Goal: Task Accomplishment & Management: Use online tool/utility

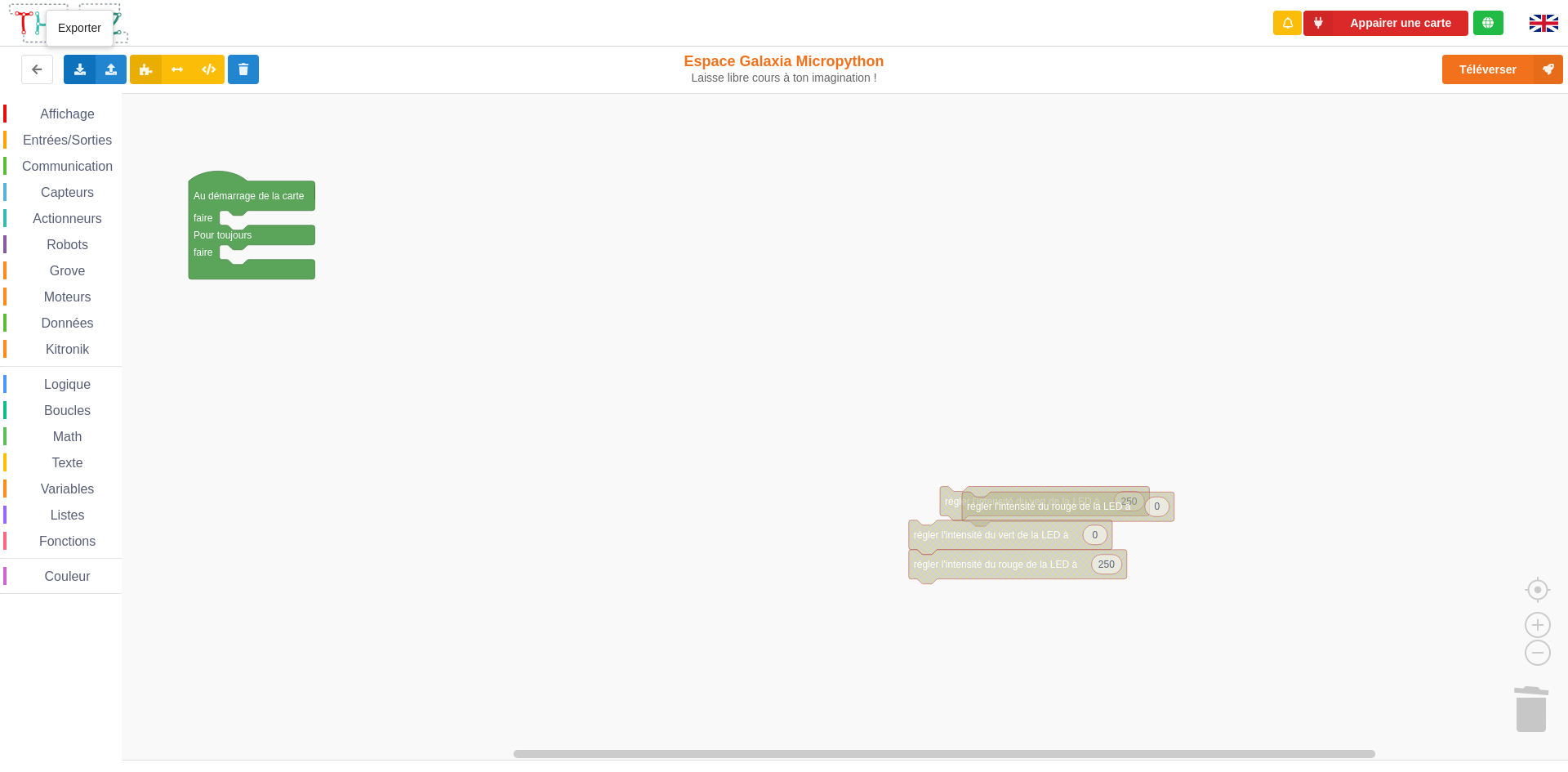
click at [84, 66] on icon at bounding box center [79, 69] width 13 height 10
click at [154, 109] on div "Exporter l'assemblage de blocs" at bounding box center [213, 100] width 297 height 30
click at [107, 62] on div "Importer un assemblage de blocs Importer du code Python" at bounding box center [111, 69] width 32 height 30
click at [154, 90] on div "Importer un assemblage de blocs" at bounding box center [214, 100] width 218 height 30
click at [79, 61] on div "Exporter l'assemblage de blocs Exporter l'assemblage de blocs au format Python" at bounding box center [80, 69] width 32 height 30
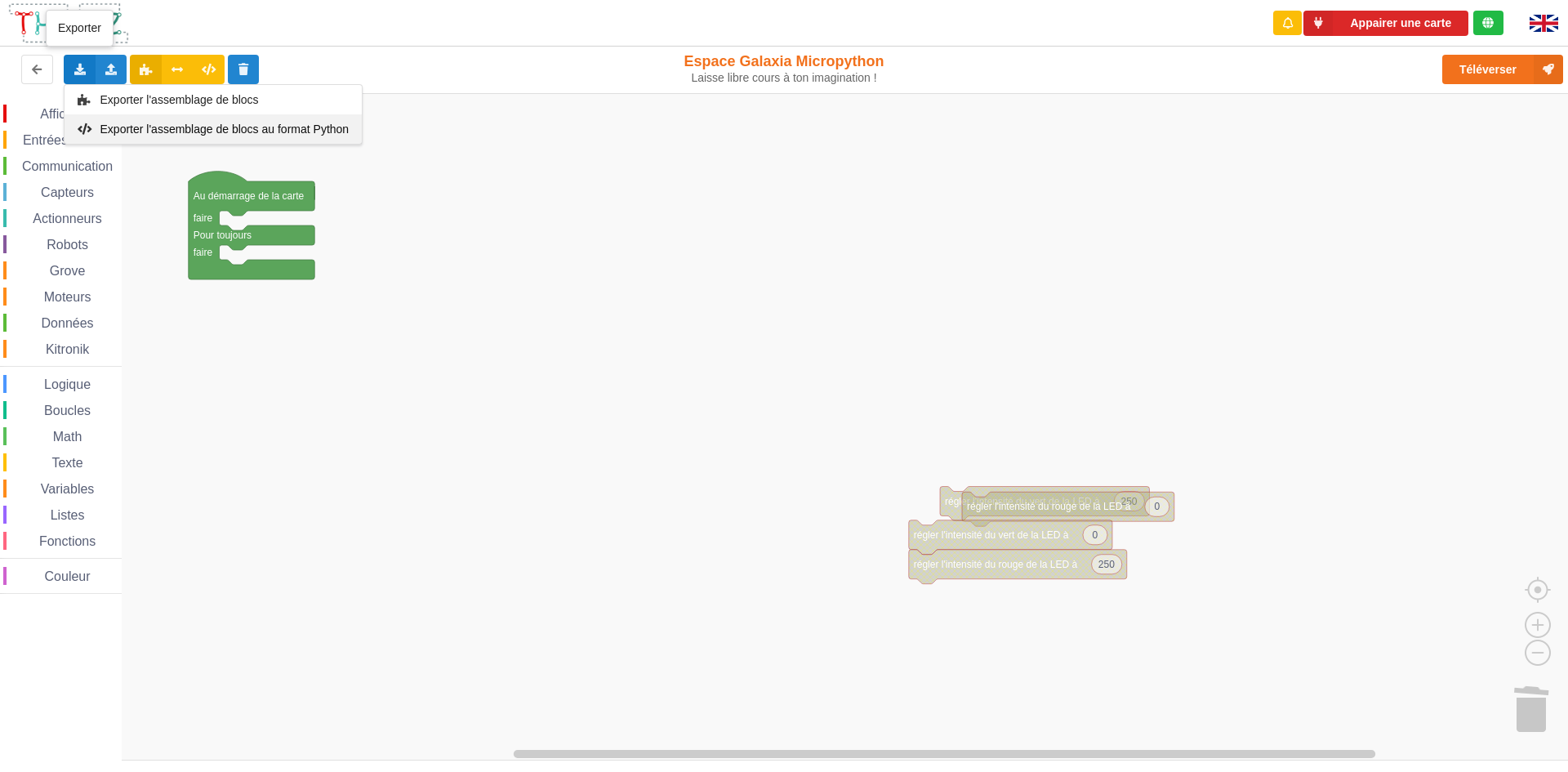
click at [197, 122] on span "Exporter l'assemblage de blocs au format Python" at bounding box center [224, 128] width 249 height 13
click at [75, 73] on icon at bounding box center [79, 69] width 13 height 10
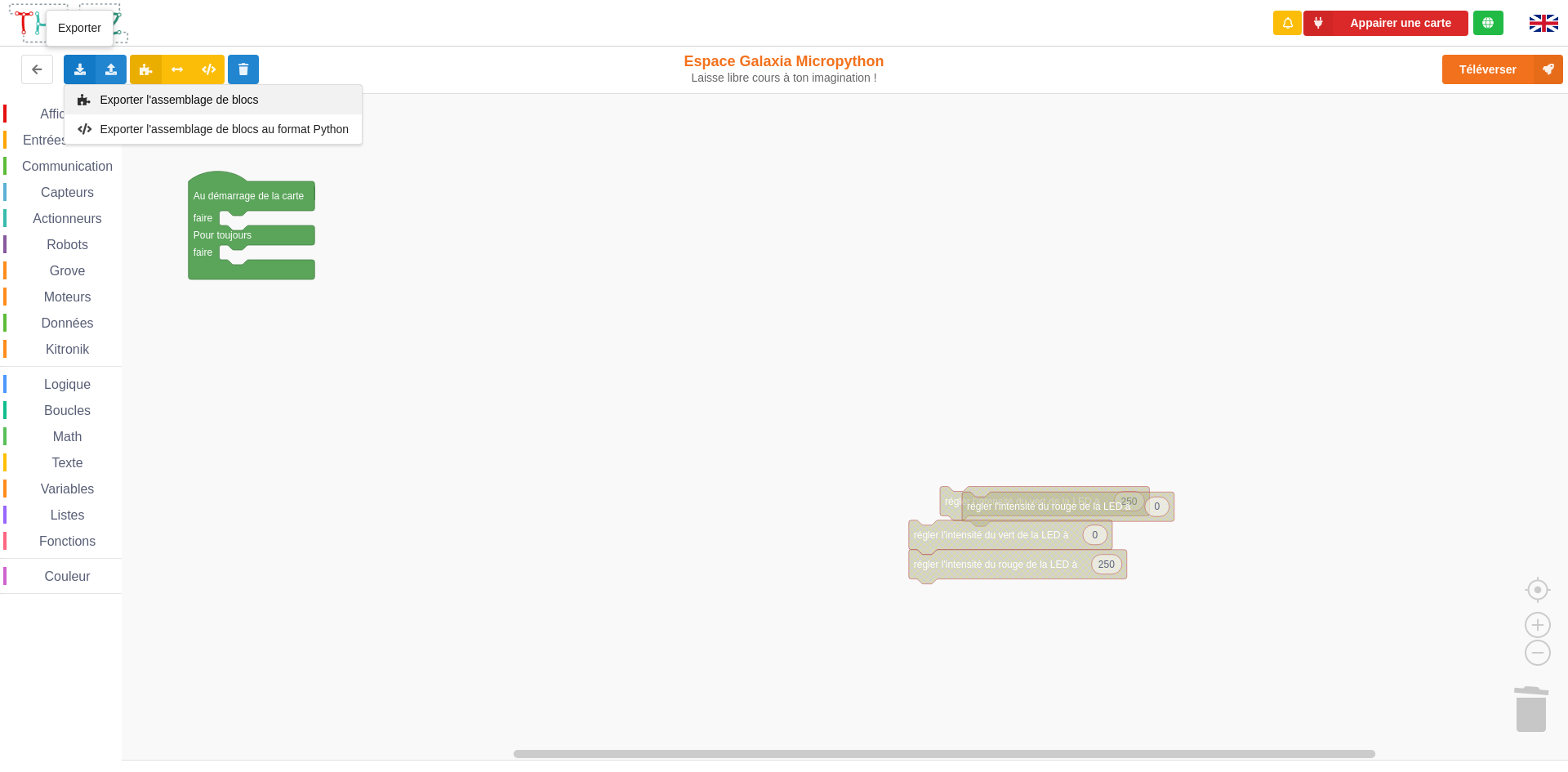
click at [157, 100] on span "Exporter l'assemblage de blocs" at bounding box center [180, 99] width 159 height 13
click at [73, 77] on div "Exporter l'assemblage de blocs Exporter l'assemblage de blocs au format Python" at bounding box center [80, 69] width 32 height 30
click at [162, 102] on span "Exporter l'assemblage de blocs" at bounding box center [180, 99] width 159 height 13
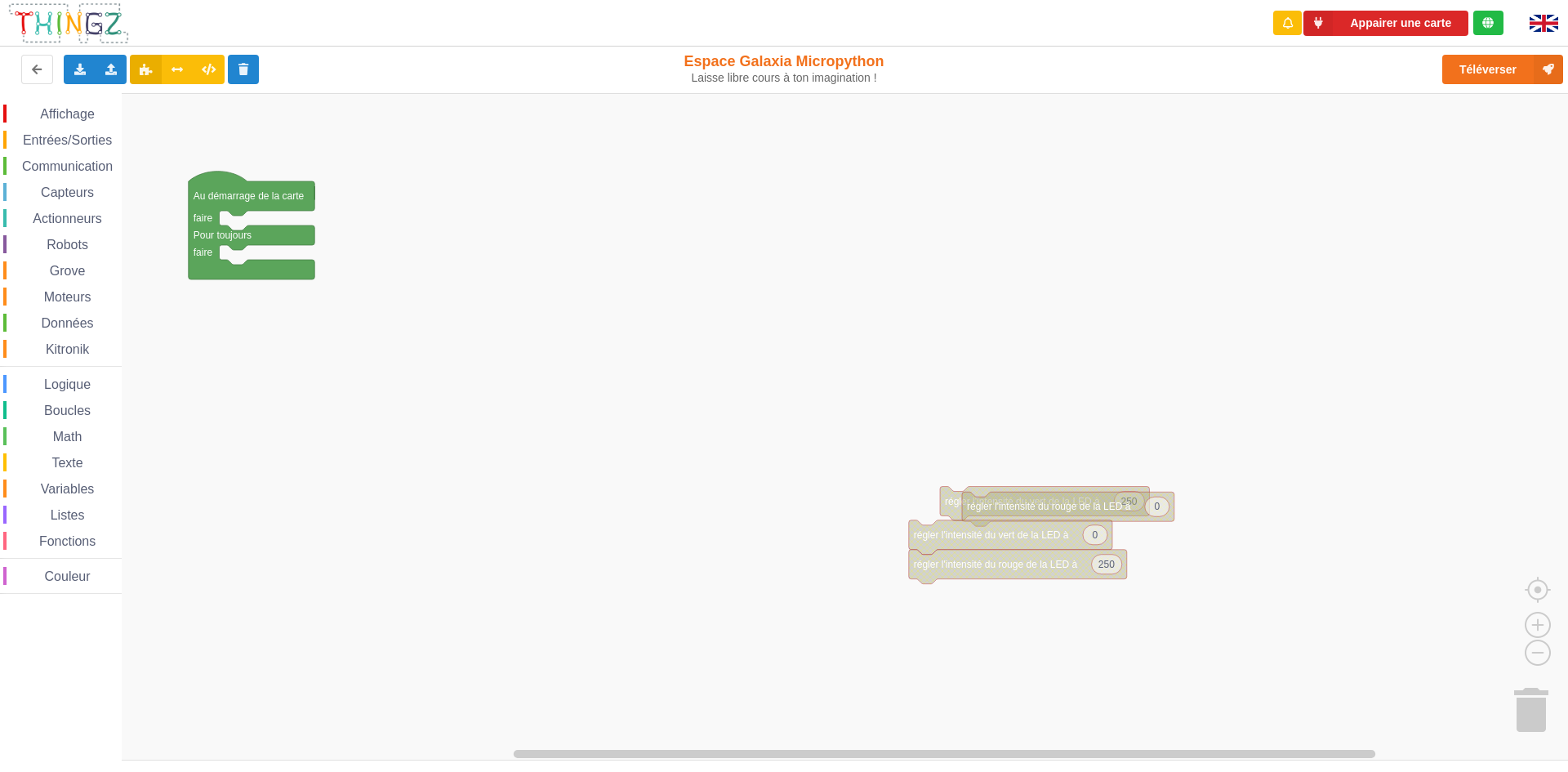
click at [884, 273] on rect "Espace de travail de Blocky" at bounding box center [789, 426] width 1580 height 667
click at [80, 73] on icon at bounding box center [79, 69] width 13 height 10
click at [584, 305] on rect "Espace de travail de Blocky" at bounding box center [789, 426] width 1580 height 667
click at [116, 70] on icon at bounding box center [111, 69] width 13 height 10
click at [148, 100] on span "Importer un assemblage de blocs" at bounding box center [225, 99] width 169 height 13
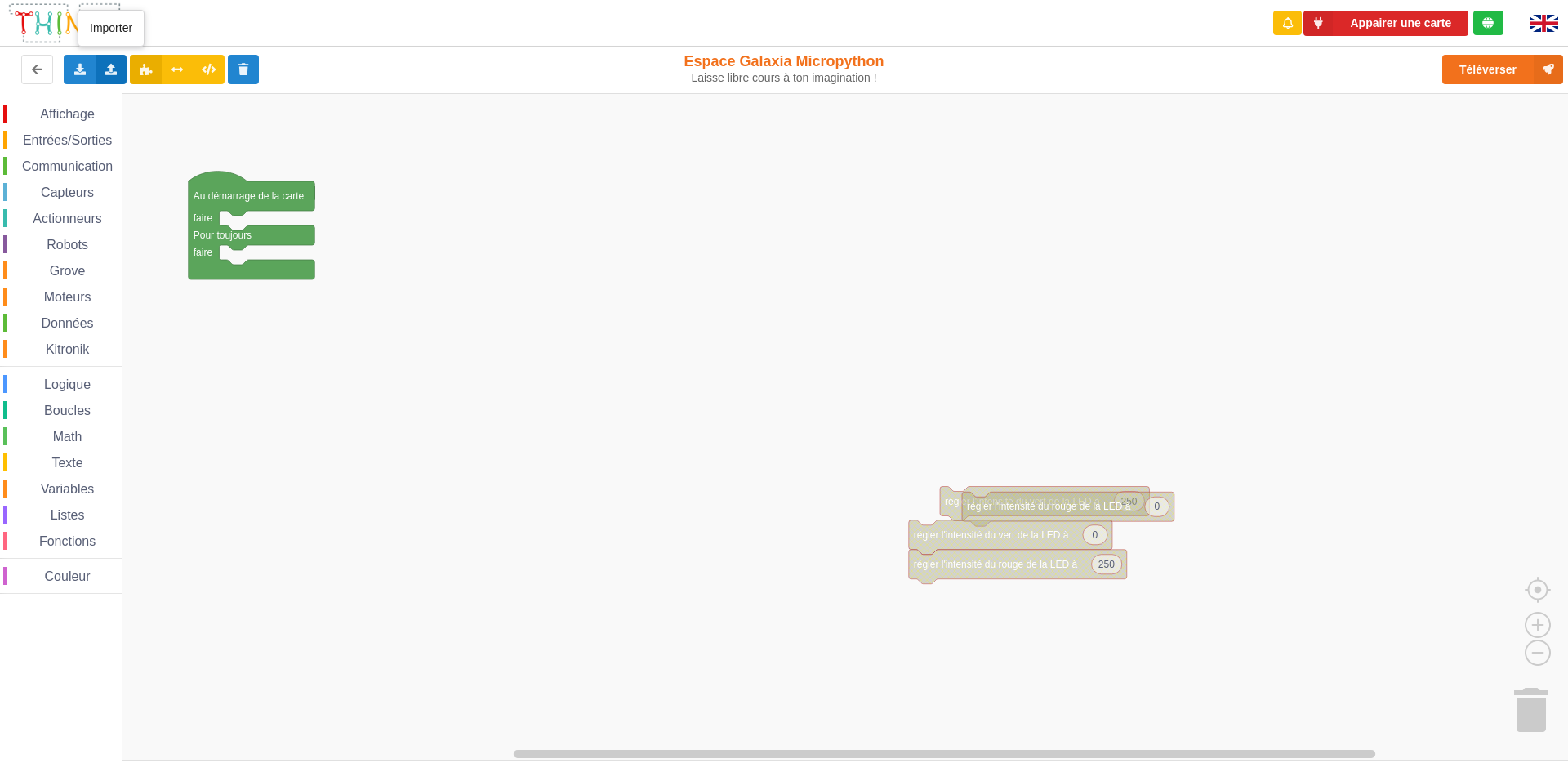
click at [108, 77] on div "Importer un assemblage de blocs Importer du code Python" at bounding box center [111, 69] width 32 height 30
click at [224, 121] on div "Importer du code Python" at bounding box center [214, 129] width 218 height 30
click at [106, 57] on div "Importer un assemblage de blocs Importer du code Python" at bounding box center [111, 69] width 32 height 30
click at [249, 130] on span "Importer du code Python" at bounding box center [203, 128] width 125 height 13
click at [89, 64] on div "Exporter l'assemblage de blocs Exporter l'assemblage de blocs au format Python" at bounding box center [80, 69] width 32 height 30
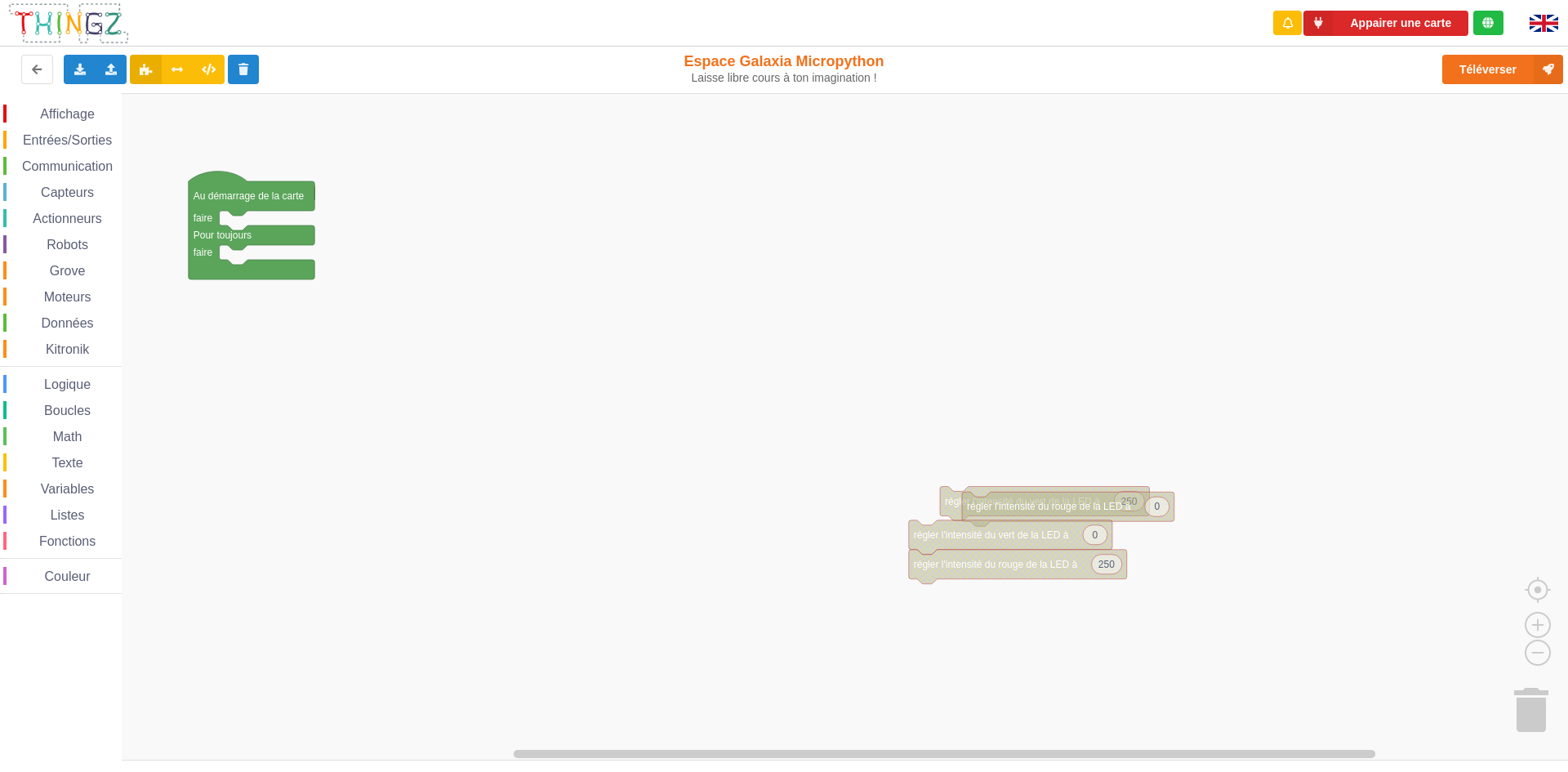
click at [389, 223] on rect "Espace de travail de Blocky" at bounding box center [789, 426] width 1580 height 667
click at [105, 71] on icon at bounding box center [111, 69] width 13 height 10
click at [429, 260] on rect "Espace de travail de Blocky" at bounding box center [789, 426] width 1580 height 667
click at [57, 64] on div "Exporter l'assemblage de blocs Exporter l'assemblage de blocs au format Python …" at bounding box center [315, 69] width 643 height 52
click at [71, 64] on div "Exporter l'assemblage de blocs Exporter l'assemblage de blocs au format Python" at bounding box center [80, 69] width 32 height 30
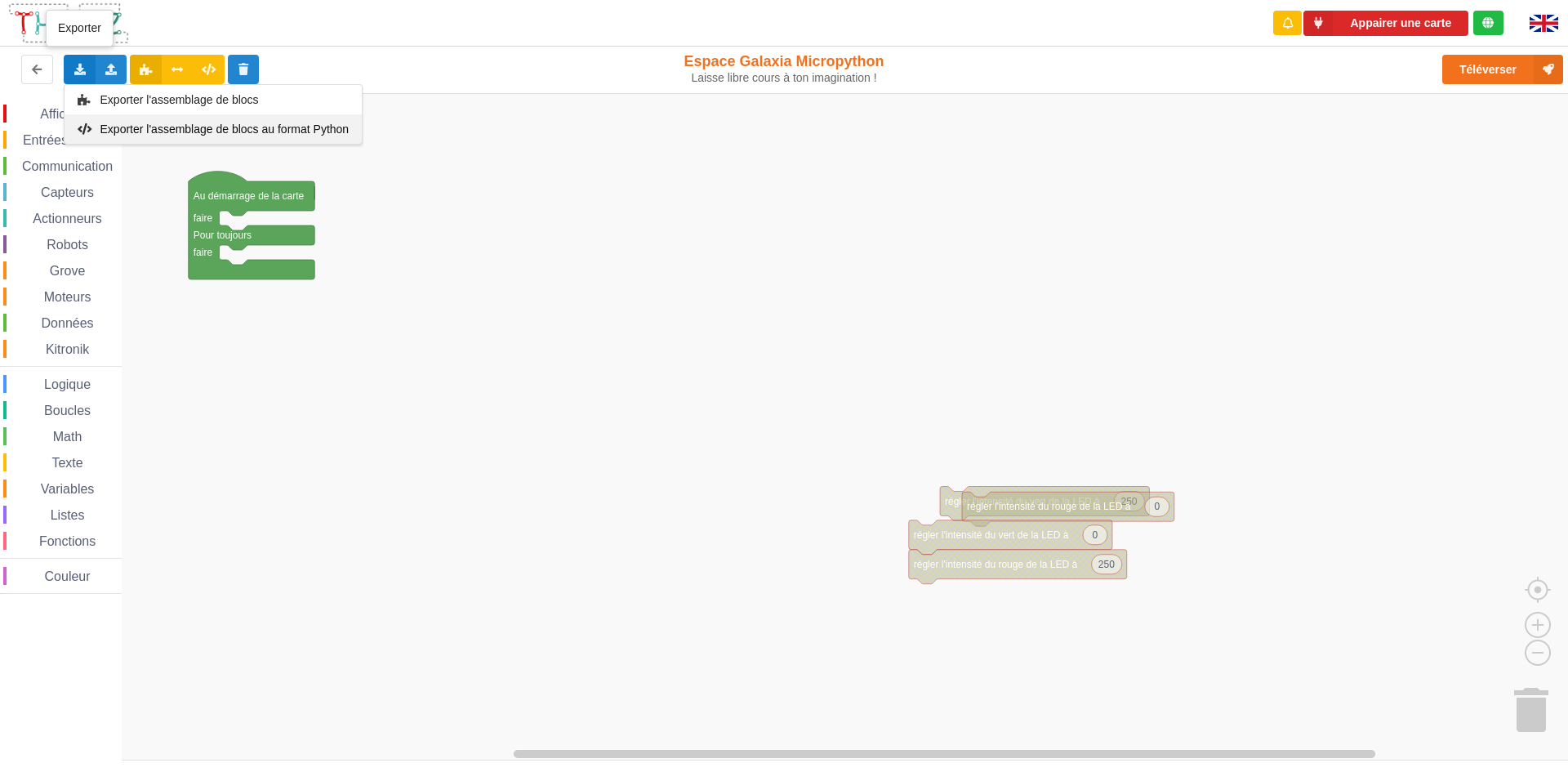
click at [162, 133] on span "Exporter l'assemblage de blocs au format Python" at bounding box center [224, 128] width 249 height 13
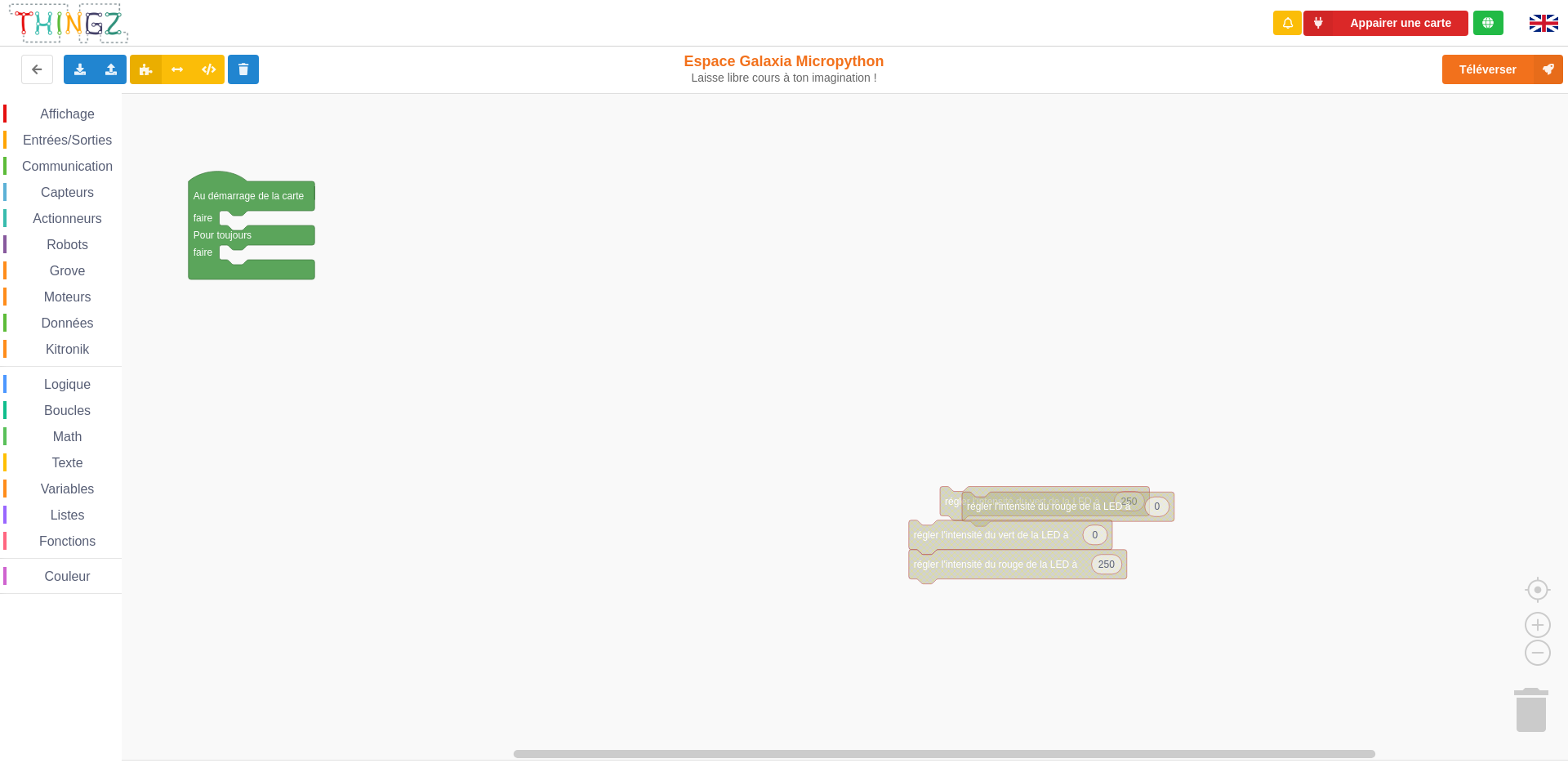
click at [1424, 380] on rect "Espace de travail de Blocky" at bounding box center [789, 426] width 1580 height 667
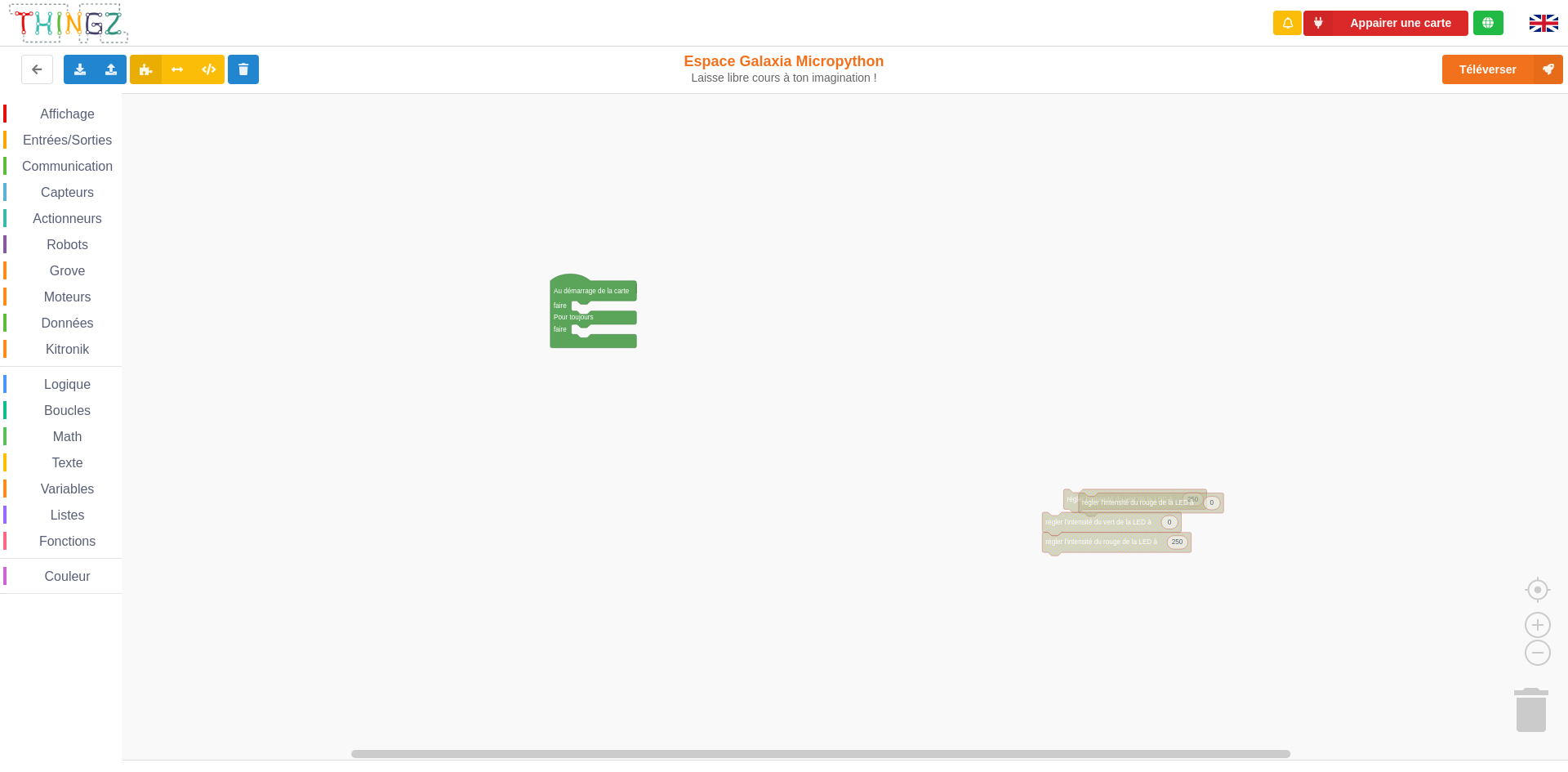
click at [743, 419] on div "Affichage Entrées/Sorties Communication Capteurs Actionneurs Robots Grove Moteu…" at bounding box center [789, 426] width 1580 height 667
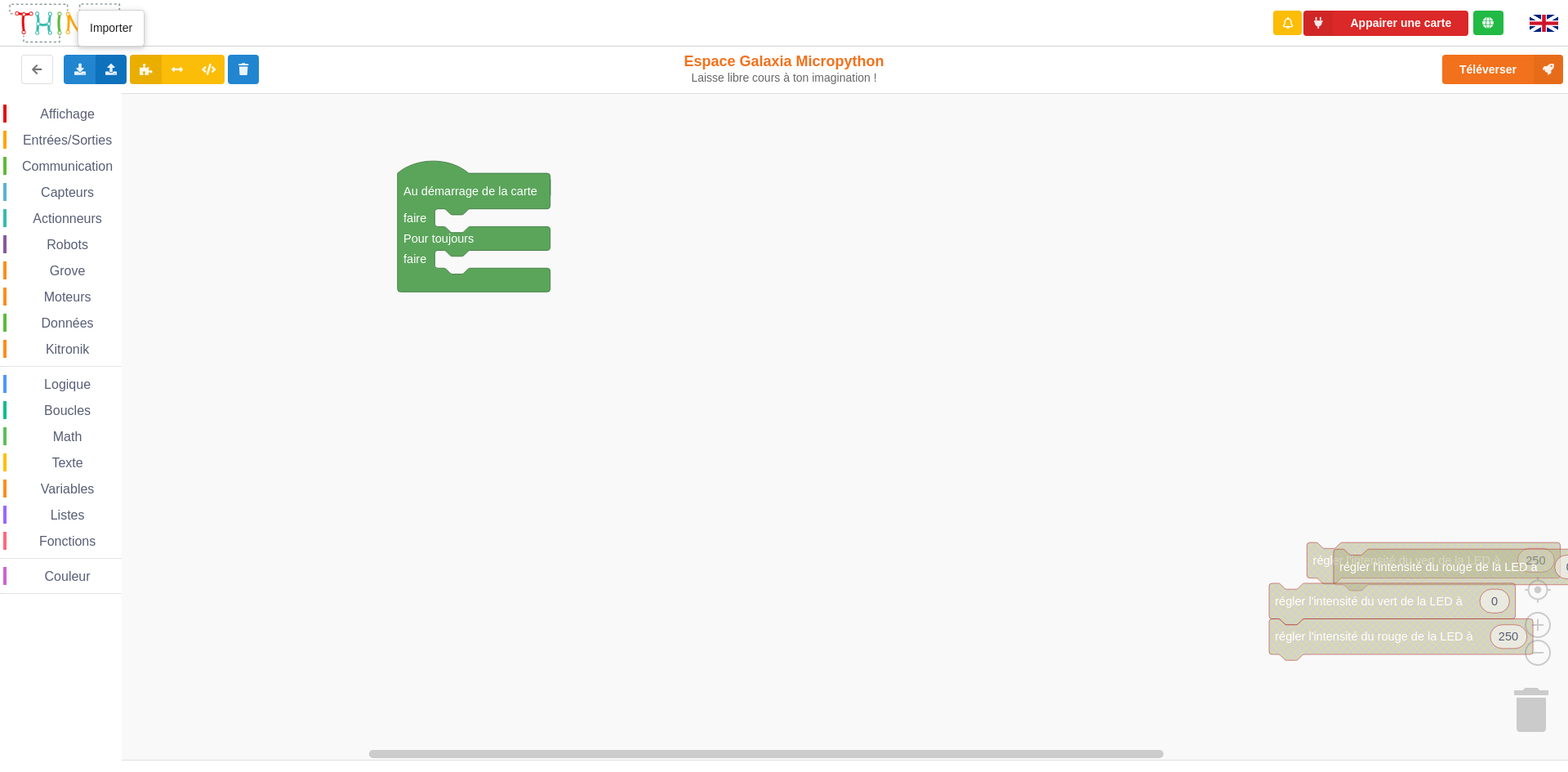
click at [112, 62] on div "Importer un assemblage de blocs Importer du code Python" at bounding box center [111, 69] width 32 height 30
click at [214, 91] on div "Importer un assemblage de blocs" at bounding box center [214, 100] width 218 height 30
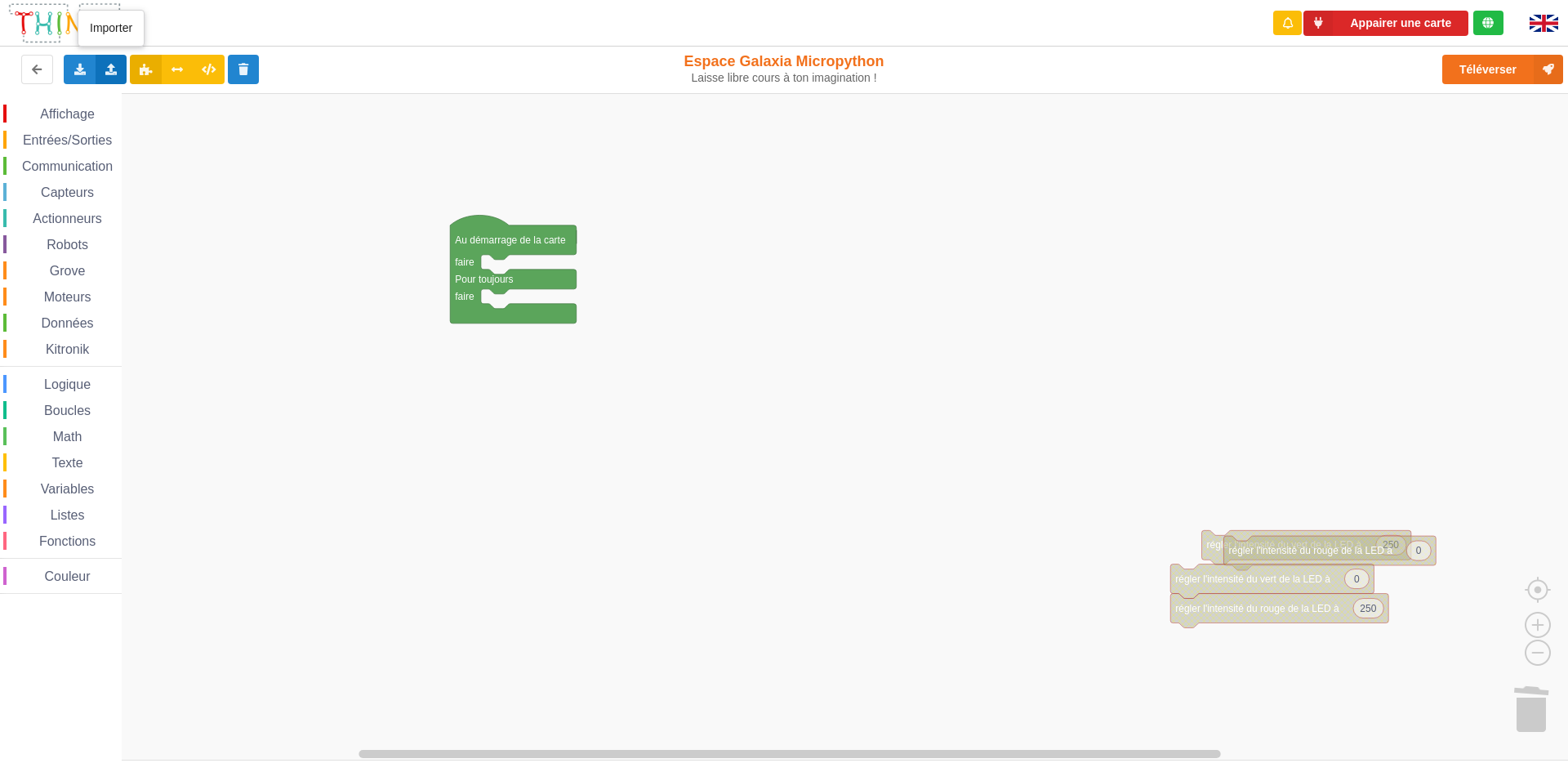
click at [98, 70] on div "Importer un assemblage de blocs Importer du code Python" at bounding box center [111, 69] width 32 height 30
click at [171, 138] on div "Importer du code Python" at bounding box center [214, 129] width 218 height 30
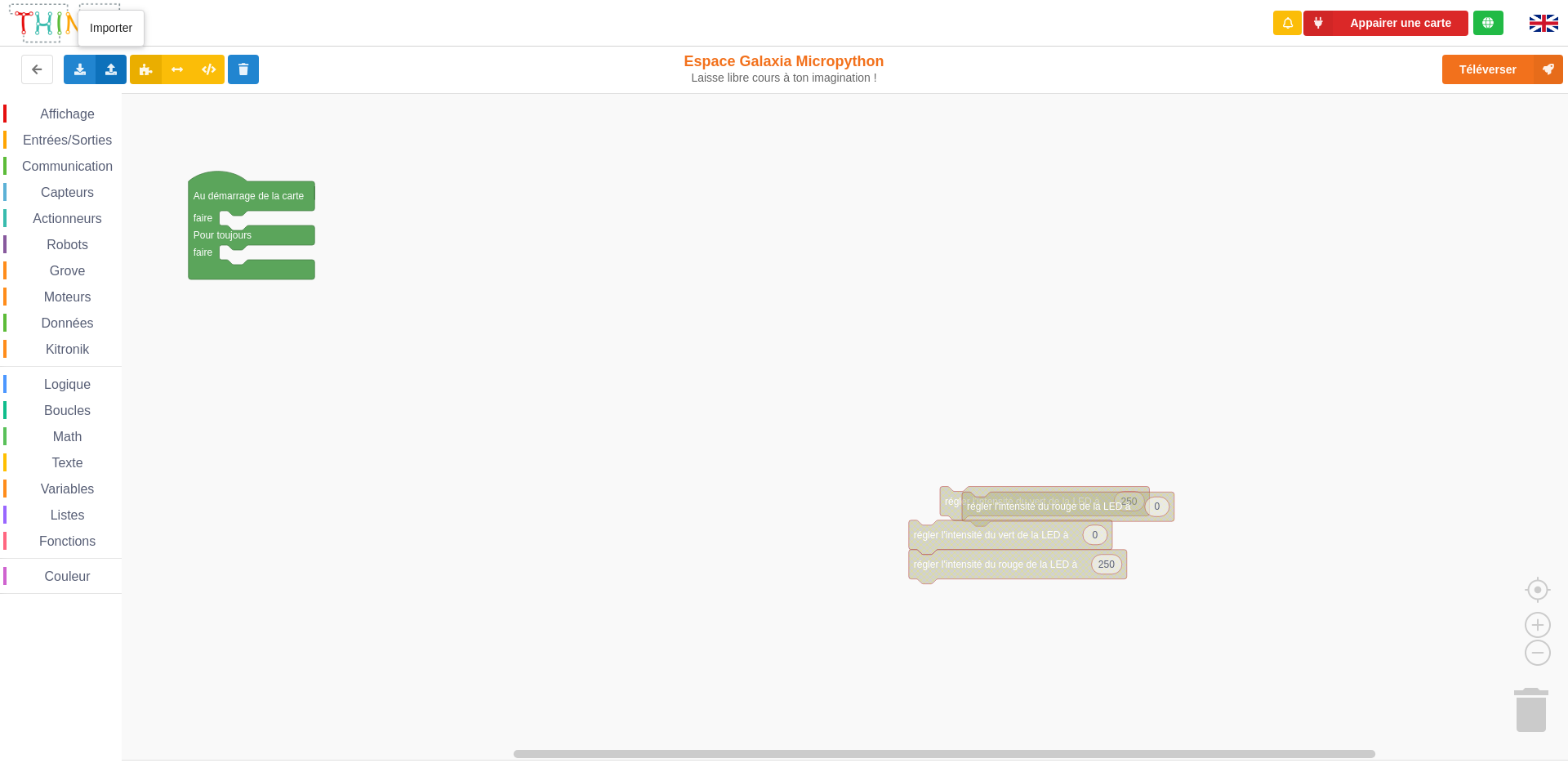
click at [103, 67] on div "Importer un assemblage de blocs Importer du code Python" at bounding box center [111, 69] width 32 height 30
click at [190, 127] on span "Importer du code Python" at bounding box center [203, 128] width 125 height 13
click at [66, 69] on div "Exporter l'assemblage de blocs Exporter l'assemblage de blocs au format Python" at bounding box center [80, 69] width 32 height 30
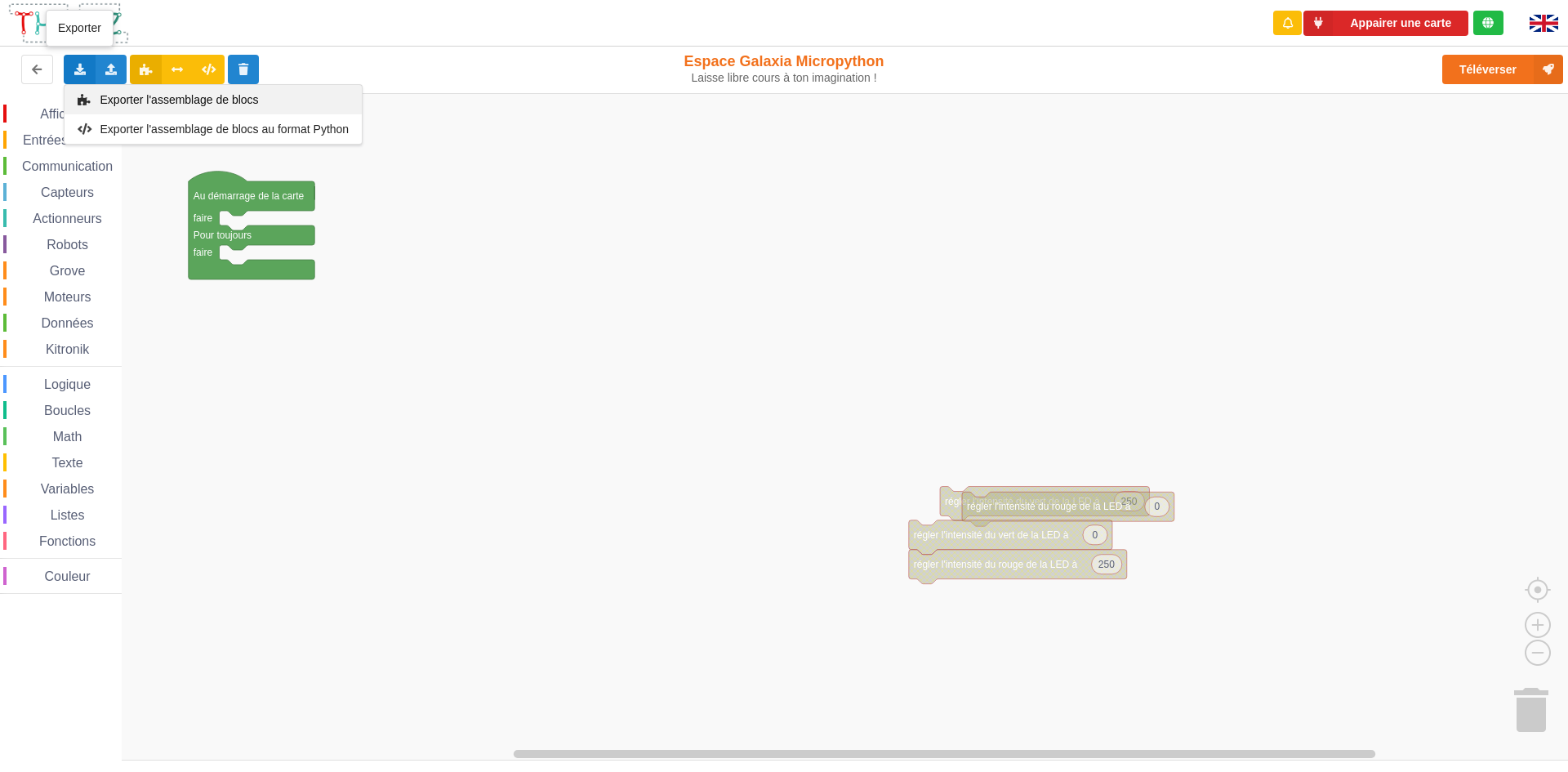
click at [113, 90] on div "Exporter l'assemblage de blocs" at bounding box center [213, 100] width 297 height 30
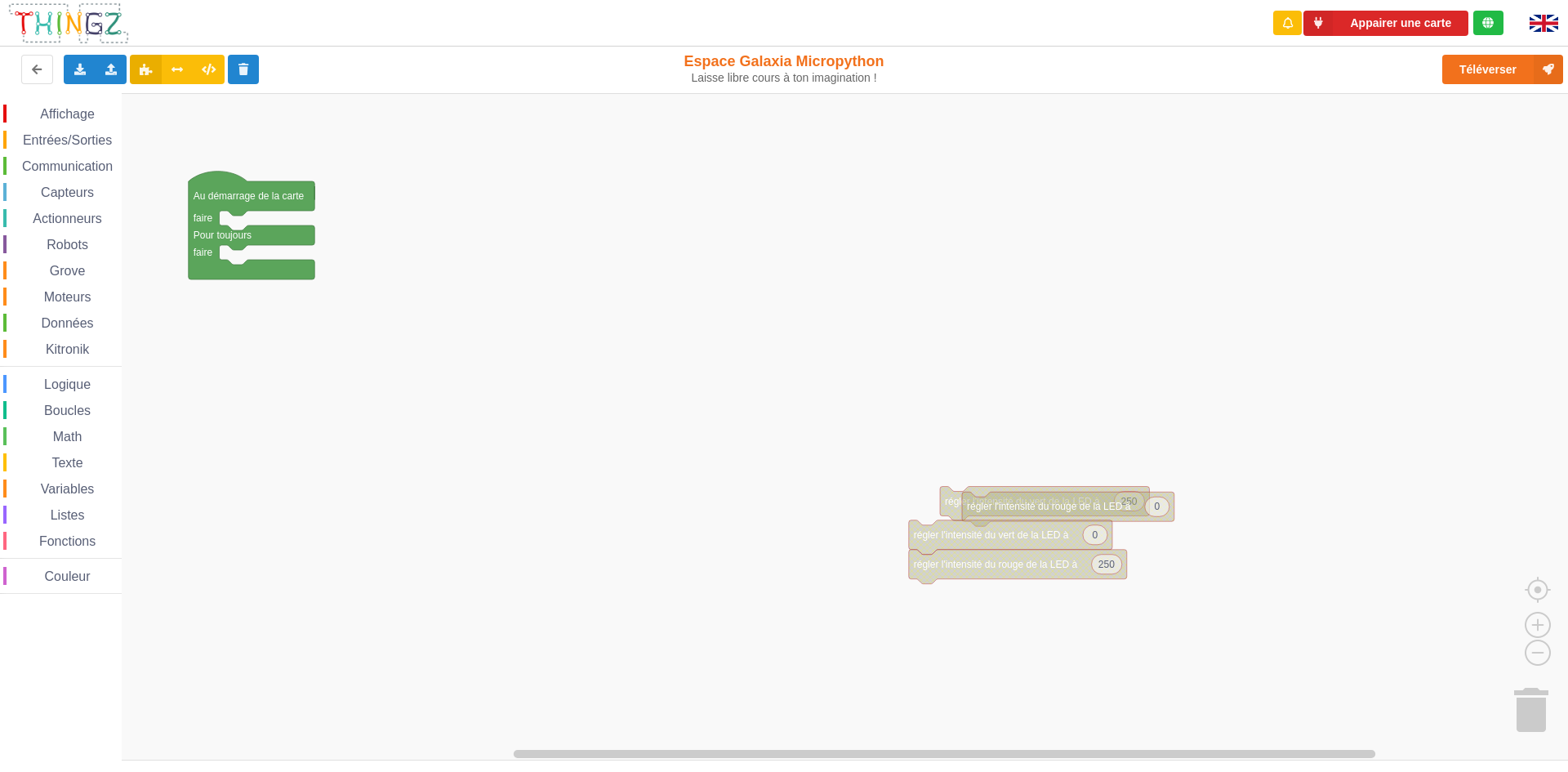
click at [1048, 179] on rect "Espace de travail de Blocky" at bounding box center [789, 426] width 1580 height 667
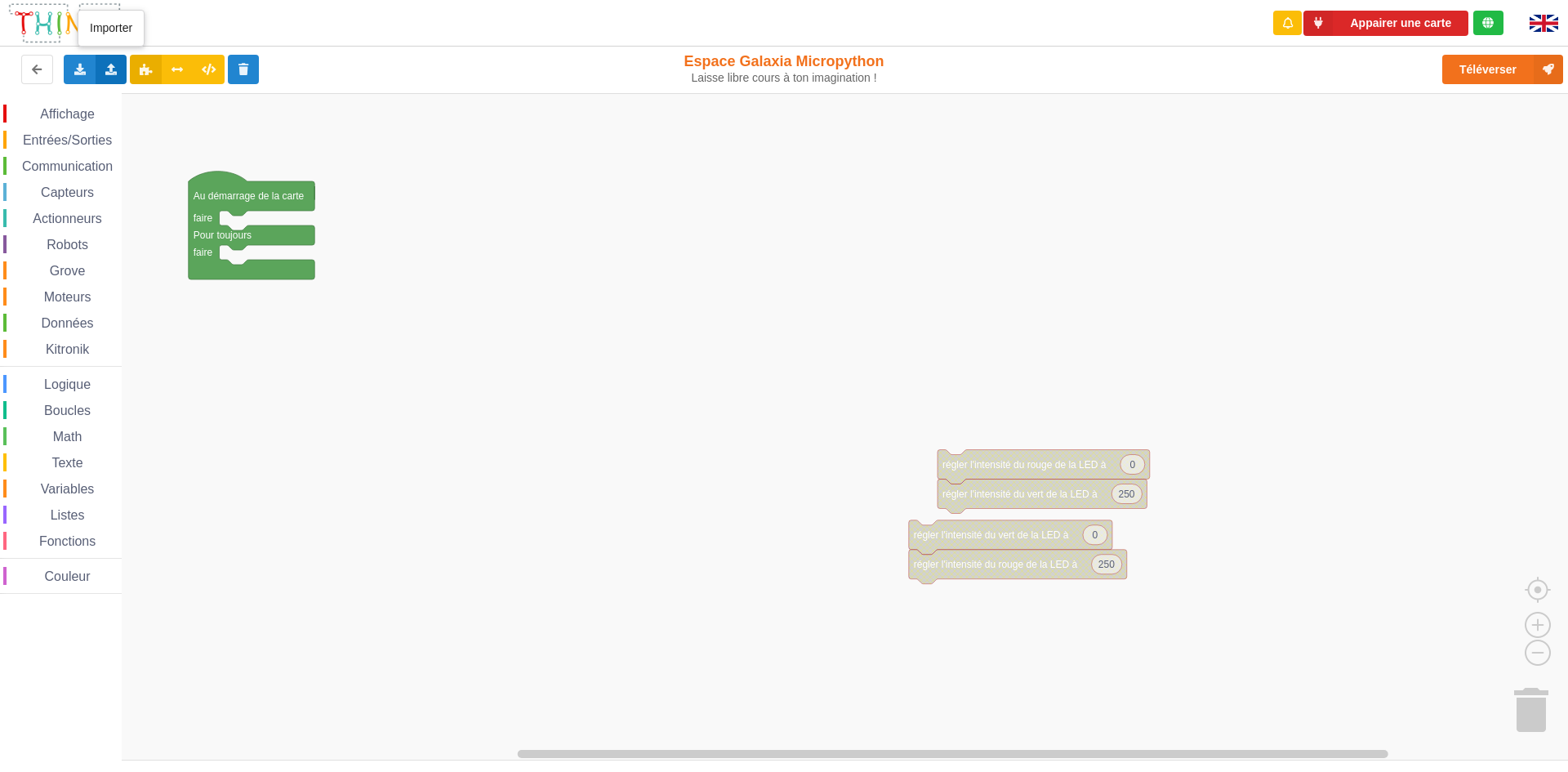
click at [110, 72] on icon at bounding box center [111, 69] width 13 height 10
click at [192, 125] on span "Importer du code Python" at bounding box center [203, 128] width 125 height 13
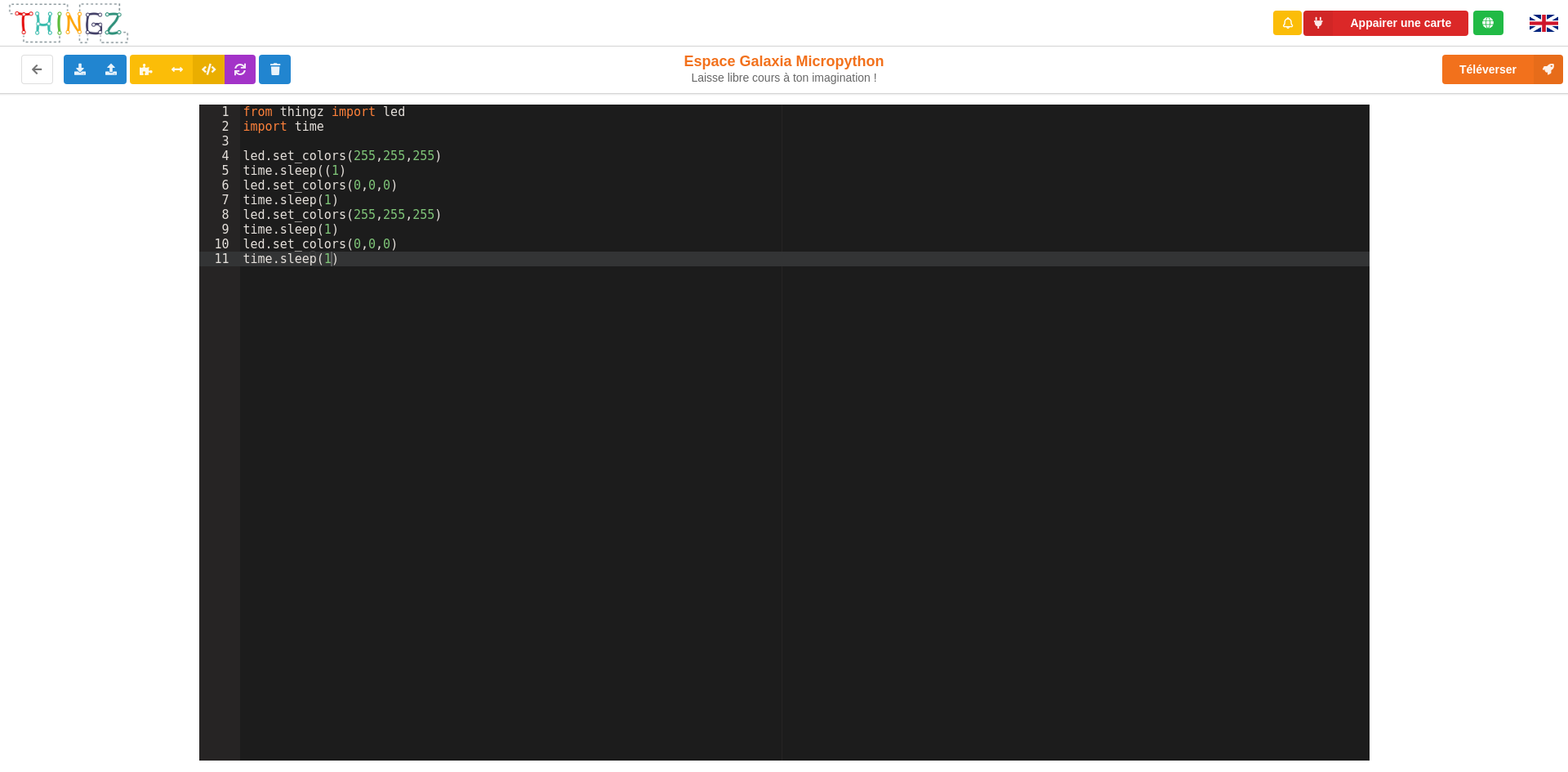
click at [343, 229] on div "from thingz import led import time led . set_colors ( 255 , 255 , 255 ) time . …" at bounding box center [805, 447] width 1129 height 685
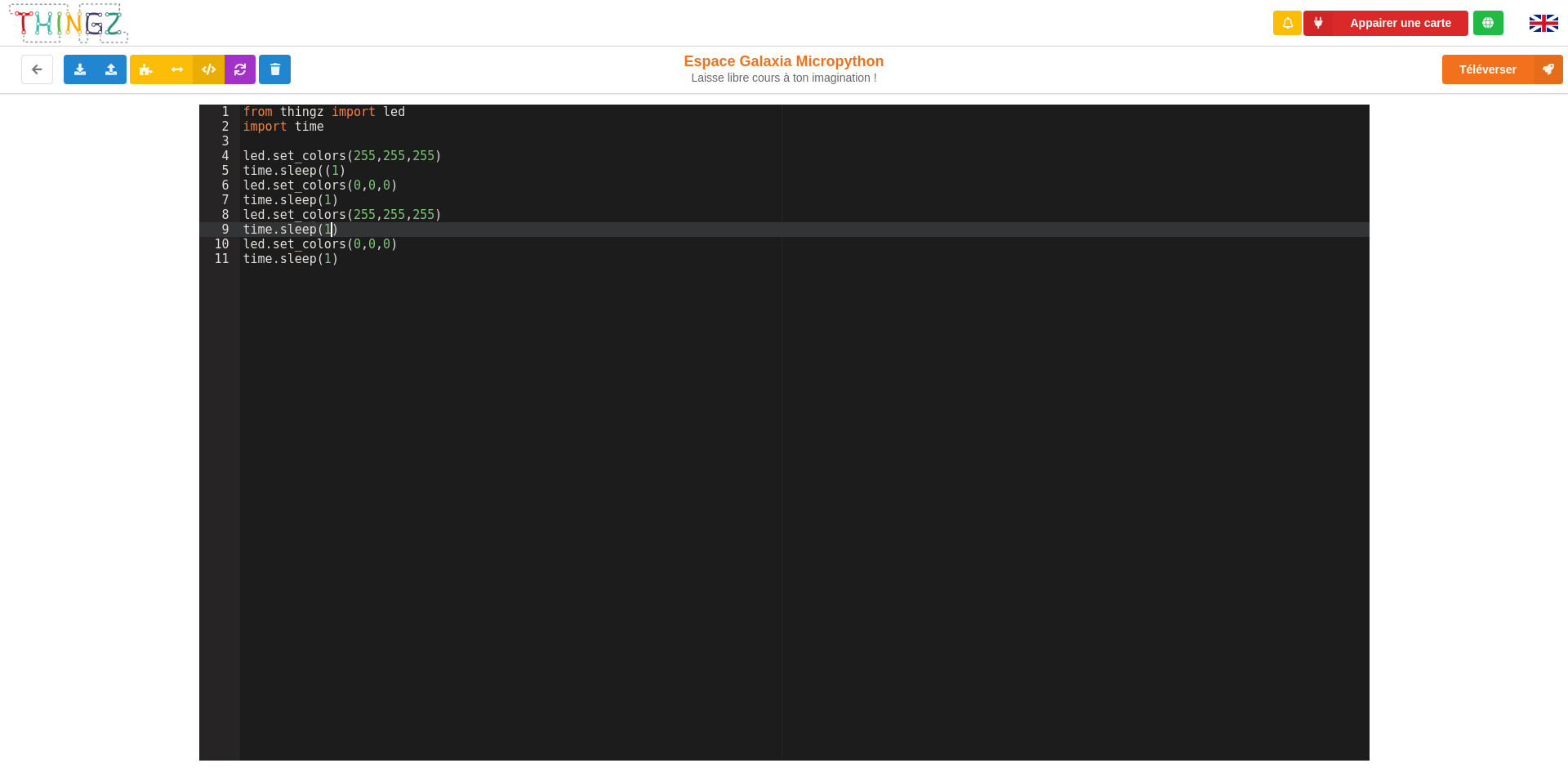
click at [343, 229] on div "from thingz import led import time led . set_colors ( 255 , 255 , 255 ) time . …" at bounding box center [805, 447] width 1129 height 685
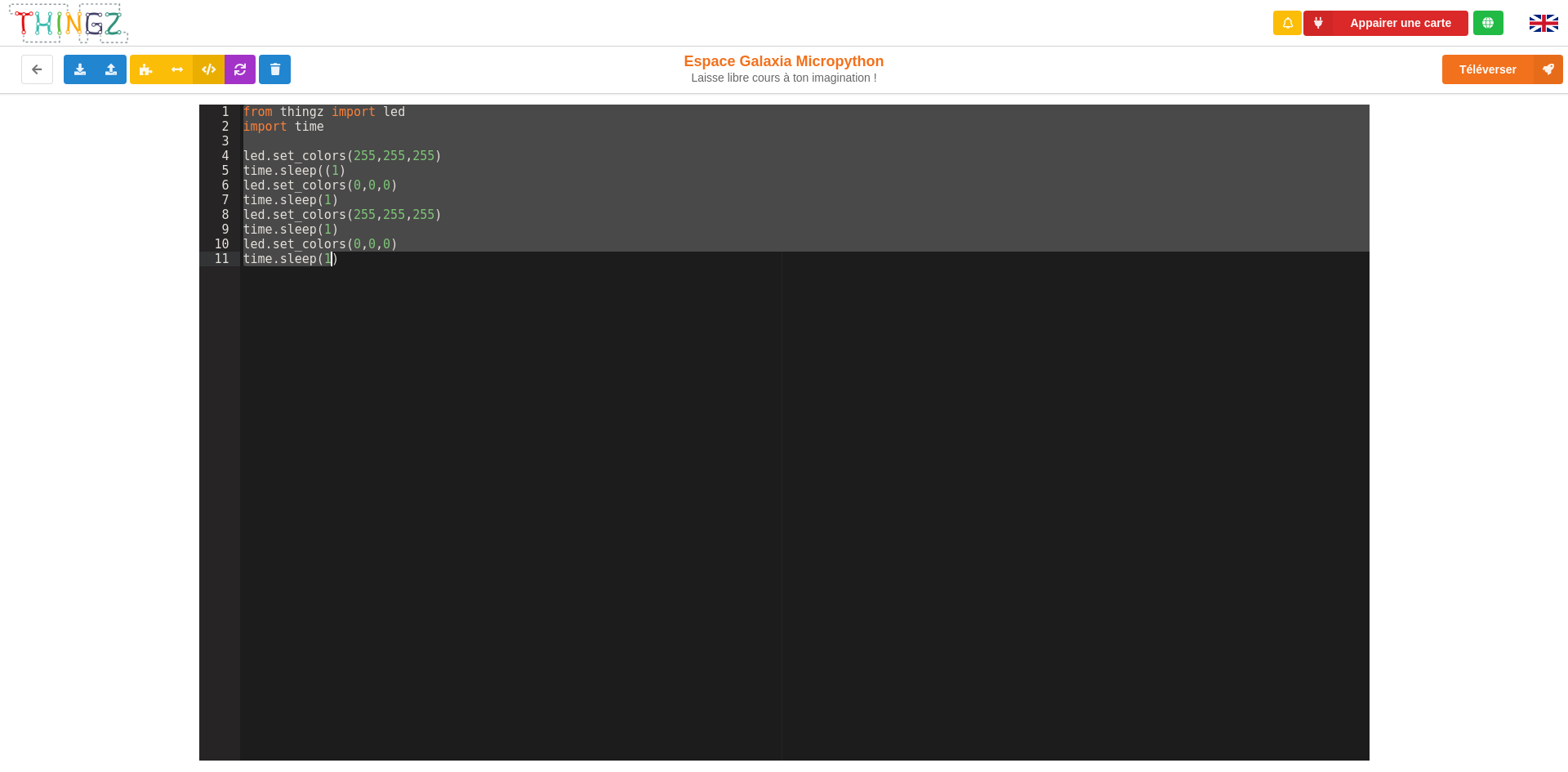
click at [342, 231] on div "from thingz import led import time led . set_colors ( 255 , 255 , 255 ) time . …" at bounding box center [805, 447] width 1129 height 685
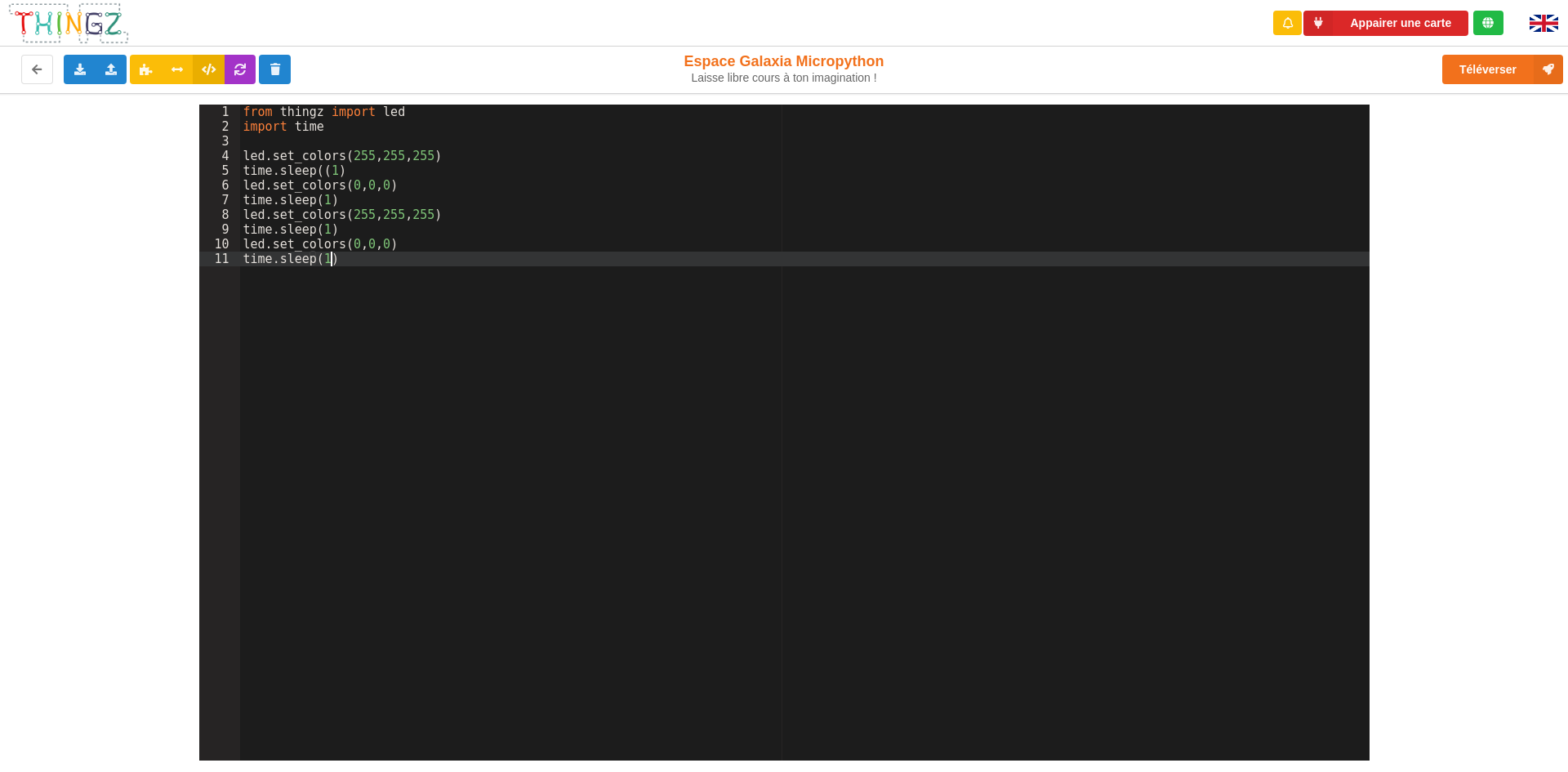
click at [341, 305] on div "from thingz import led import time led . set_colors ( 255 , 255 , 255 ) time . …" at bounding box center [805, 447] width 1129 height 685
click at [341, 305] on div "from thingz import led import time led . set_colors ( 255 , 255 , 255 ) time . …" at bounding box center [805, 447] width 1129 height 685
click at [320, 159] on div "from thingz import led import time led . set_colors ( 255 , 255 , 255 ) time . …" at bounding box center [805, 447] width 1129 height 685
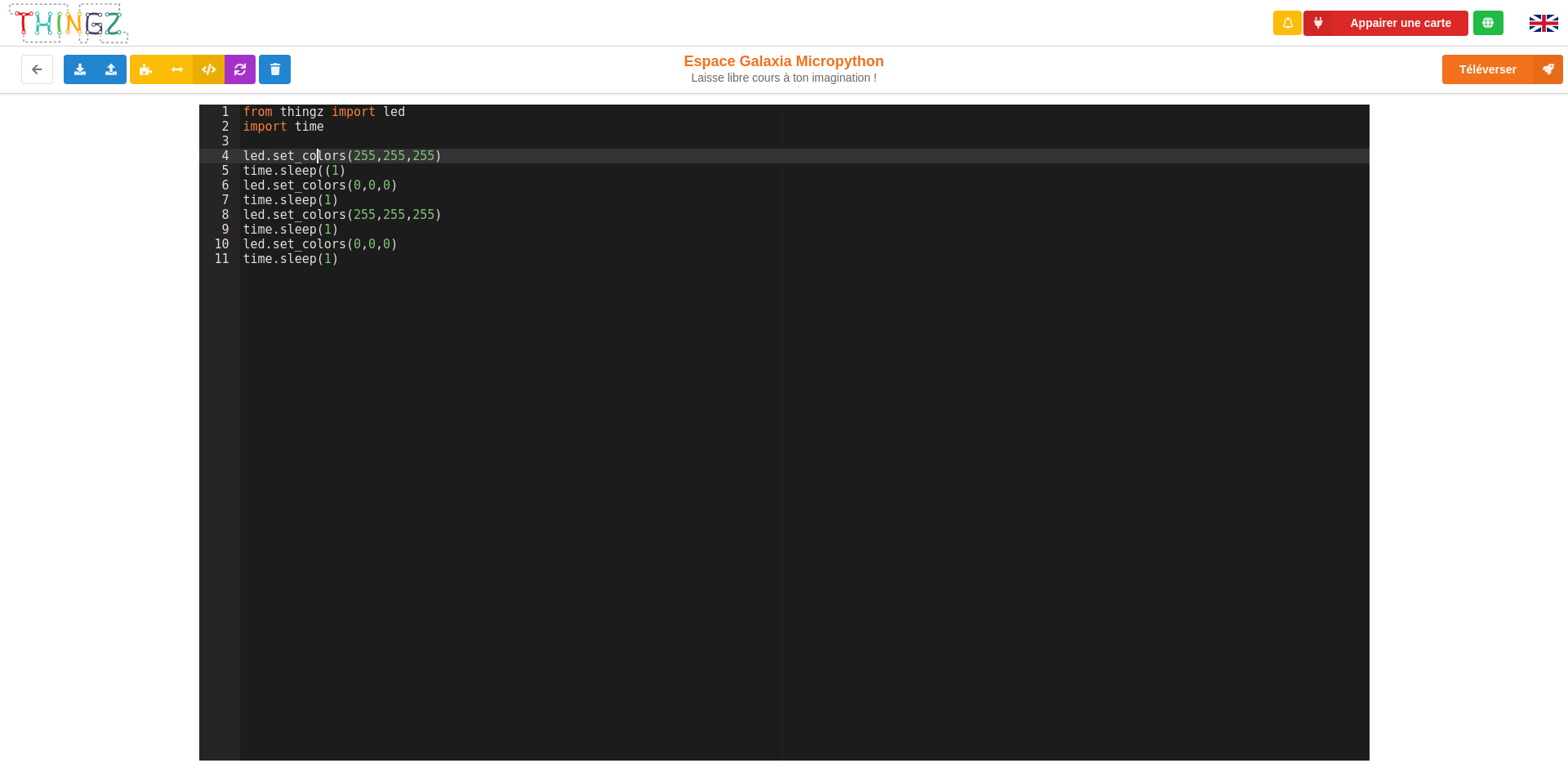
click at [316, 155] on div "from thingz import led import time led . set_colors ( 255 , 255 , 255 ) time . …" at bounding box center [805, 447] width 1129 height 685
click at [310, 155] on div "from thingz import led import time led . set_colors ( 255 , 255 , 255 ) time . …" at bounding box center [805, 447] width 1129 height 685
click at [310, 154] on div "from thingz import led import time led . set_colors ( 255 , 255 , 255 ) time . …" at bounding box center [805, 432] width 1129 height 656
drag, startPoint x: 310, startPoint y: 154, endPoint x: 296, endPoint y: 144, distance: 17.2
click at [299, 155] on div "from thingz import led import time led . set_colors ( 255 , 255 , 255 ) time . …" at bounding box center [805, 447] width 1129 height 685
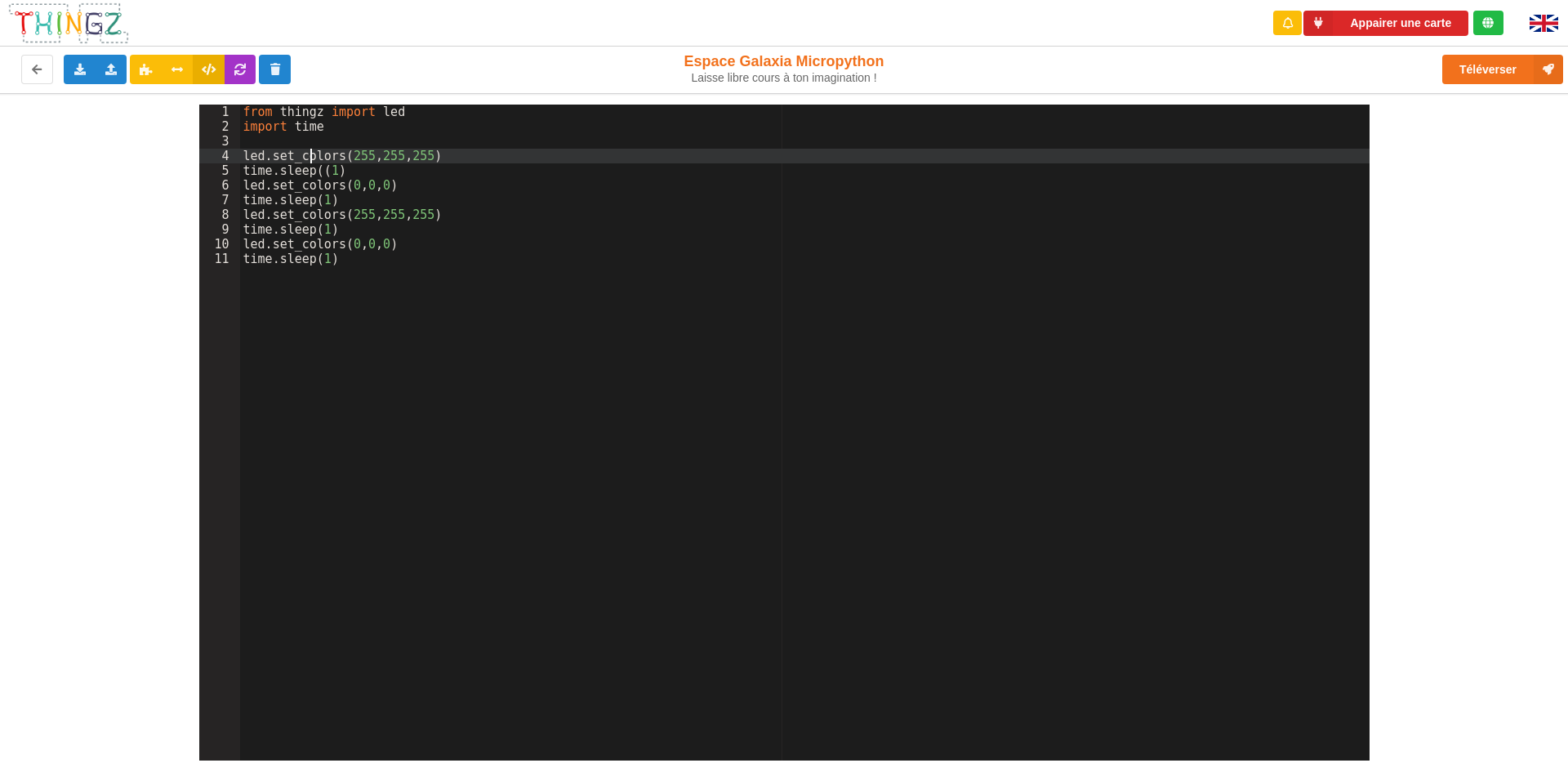
drag, startPoint x: 296, startPoint y: 144, endPoint x: 288, endPoint y: 158, distance: 16.1
click at [294, 149] on div "from thingz import led import time led . set_colors ( 255 , 255 , 255 ) time . …" at bounding box center [805, 447] width 1129 height 685
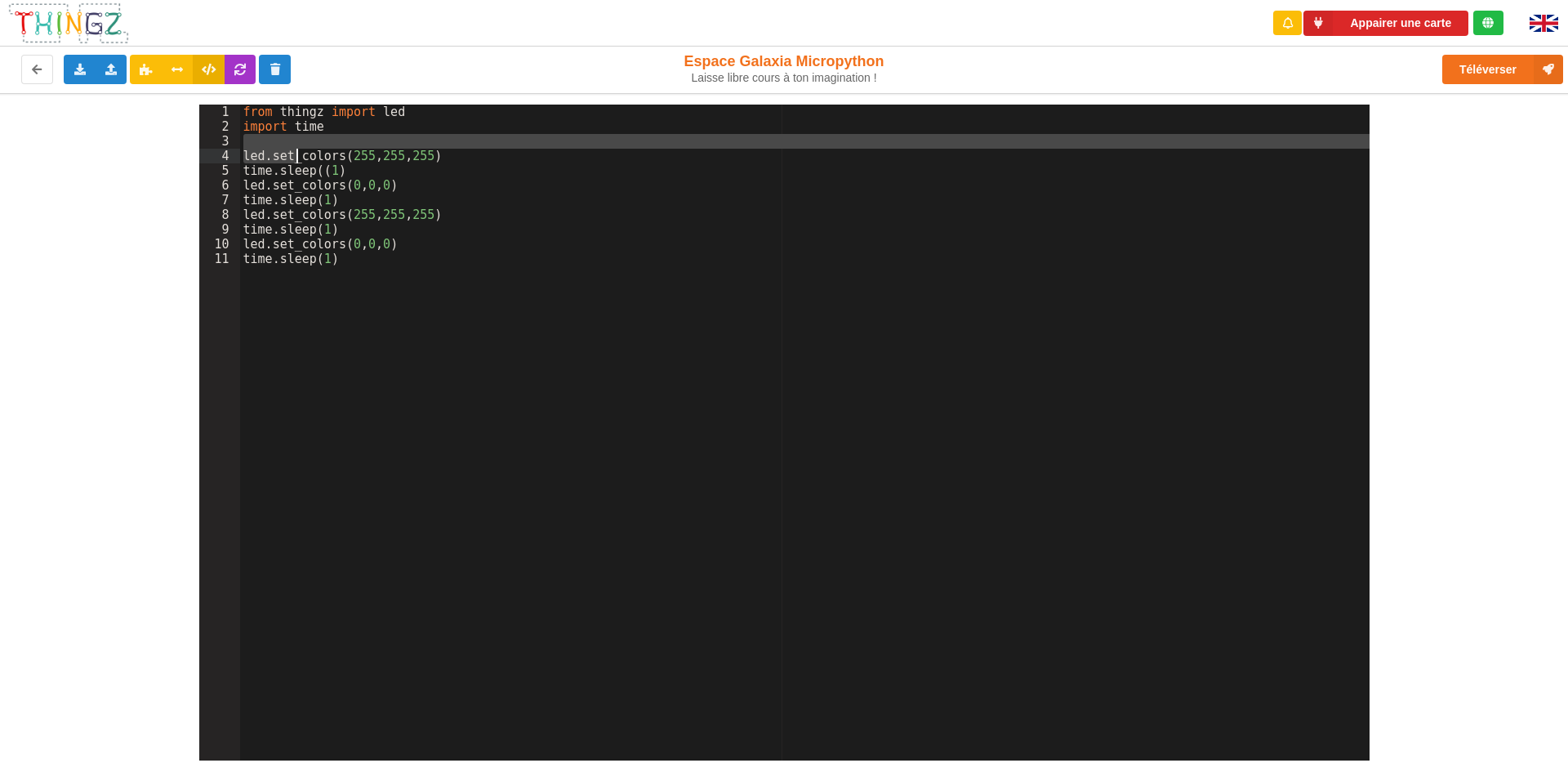
click at [277, 168] on div "from thingz import led import time led . set_colors ( 255 , 255 , 255 ) time . …" at bounding box center [805, 447] width 1129 height 685
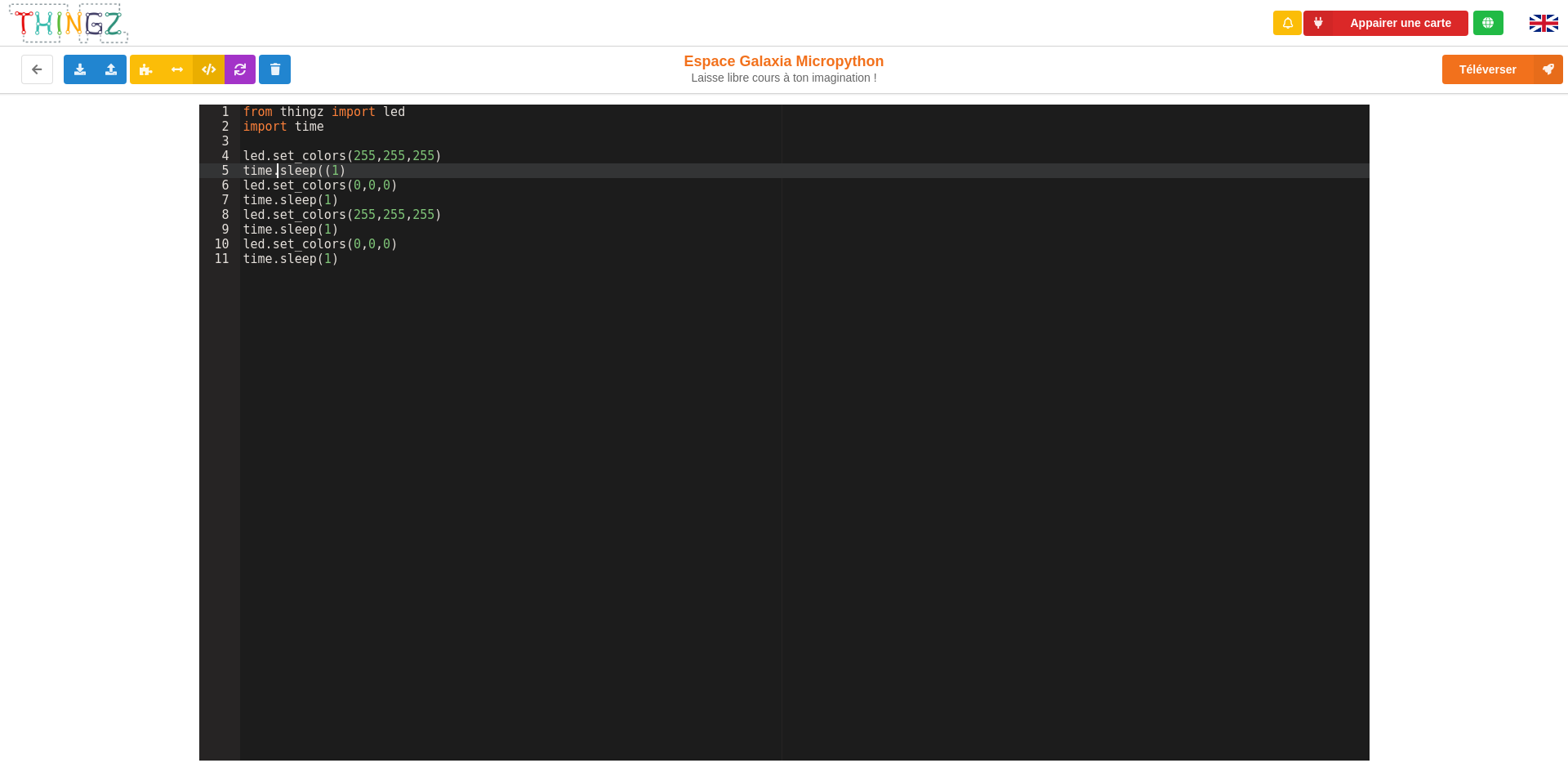
click at [267, 188] on div "from thingz import led import time led . set_colors ( 255 , 255 , 255 ) time . …" at bounding box center [805, 447] width 1129 height 685
click at [236, 220] on div "8" at bounding box center [219, 214] width 40 height 14
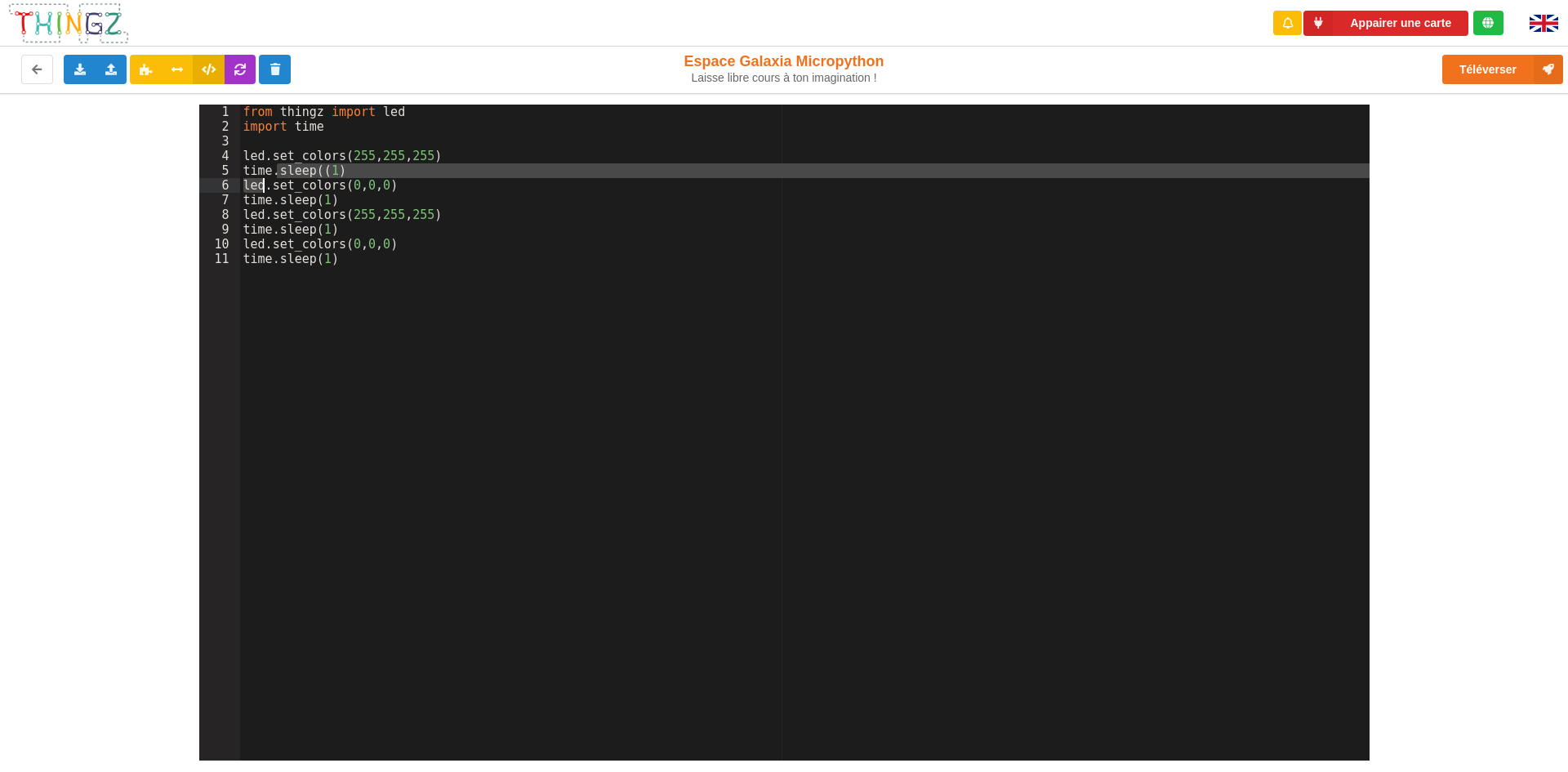
drag, startPoint x: 231, startPoint y: 232, endPoint x: 220, endPoint y: 251, distance: 22.0
click at [222, 247] on div "1 2 3 4 5 6 7 8 9 10 11" at bounding box center [219, 447] width 40 height 685
drag, startPoint x: 220, startPoint y: 251, endPoint x: 204, endPoint y: 268, distance: 23.3
click at [205, 268] on div "1 2 3 4 5 6 7 8 9 10 11" at bounding box center [219, 447] width 40 height 685
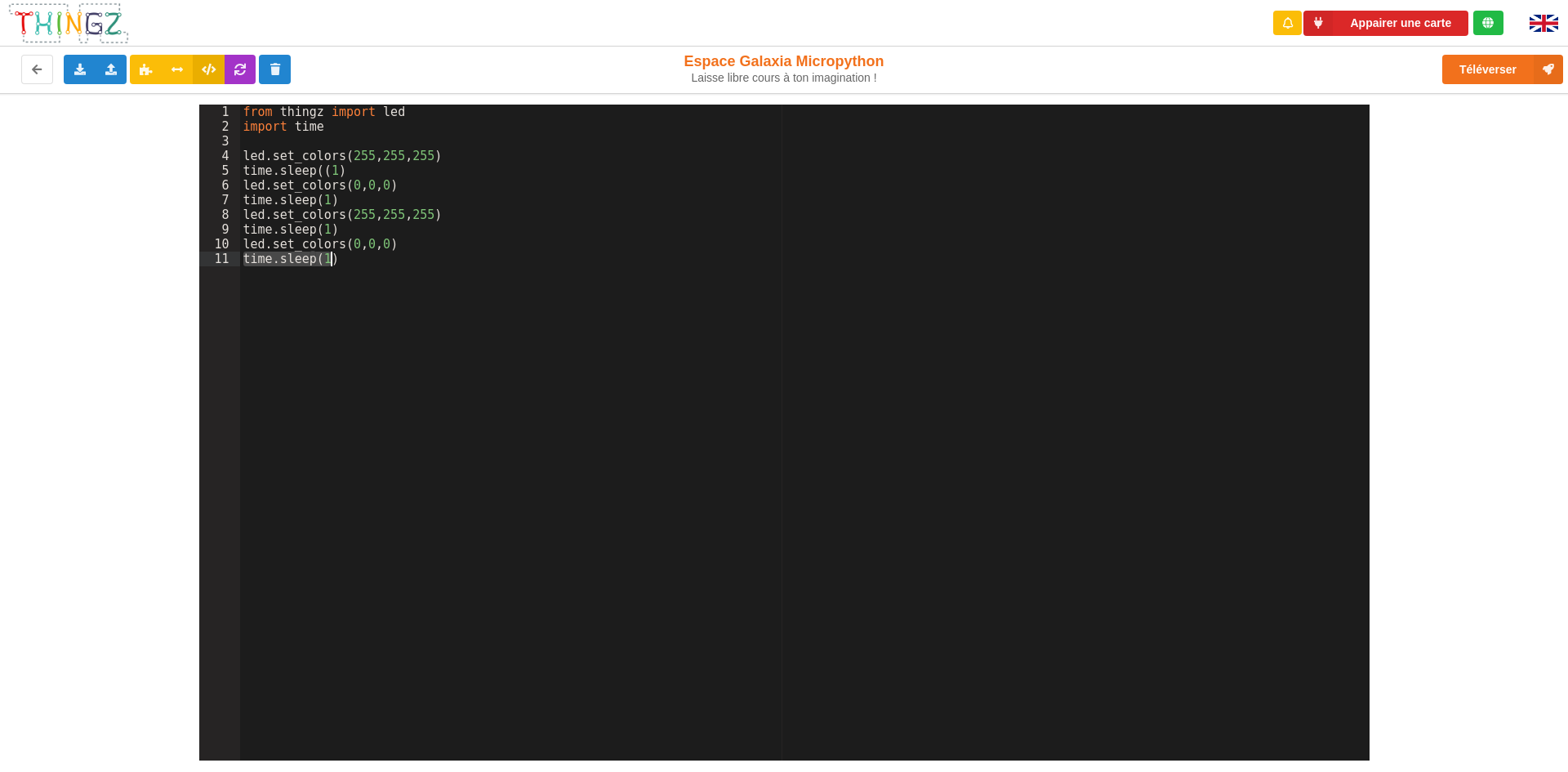
click at [204, 268] on div "1 2 3 4 5 6 7 8 9 10 11" at bounding box center [219, 447] width 40 height 685
drag, startPoint x: 204, startPoint y: 268, endPoint x: 211, endPoint y: 314, distance: 46.5
click at [202, 296] on div "1 2 3 4 5 6 7 8 9 10 11" at bounding box center [219, 447] width 40 height 685
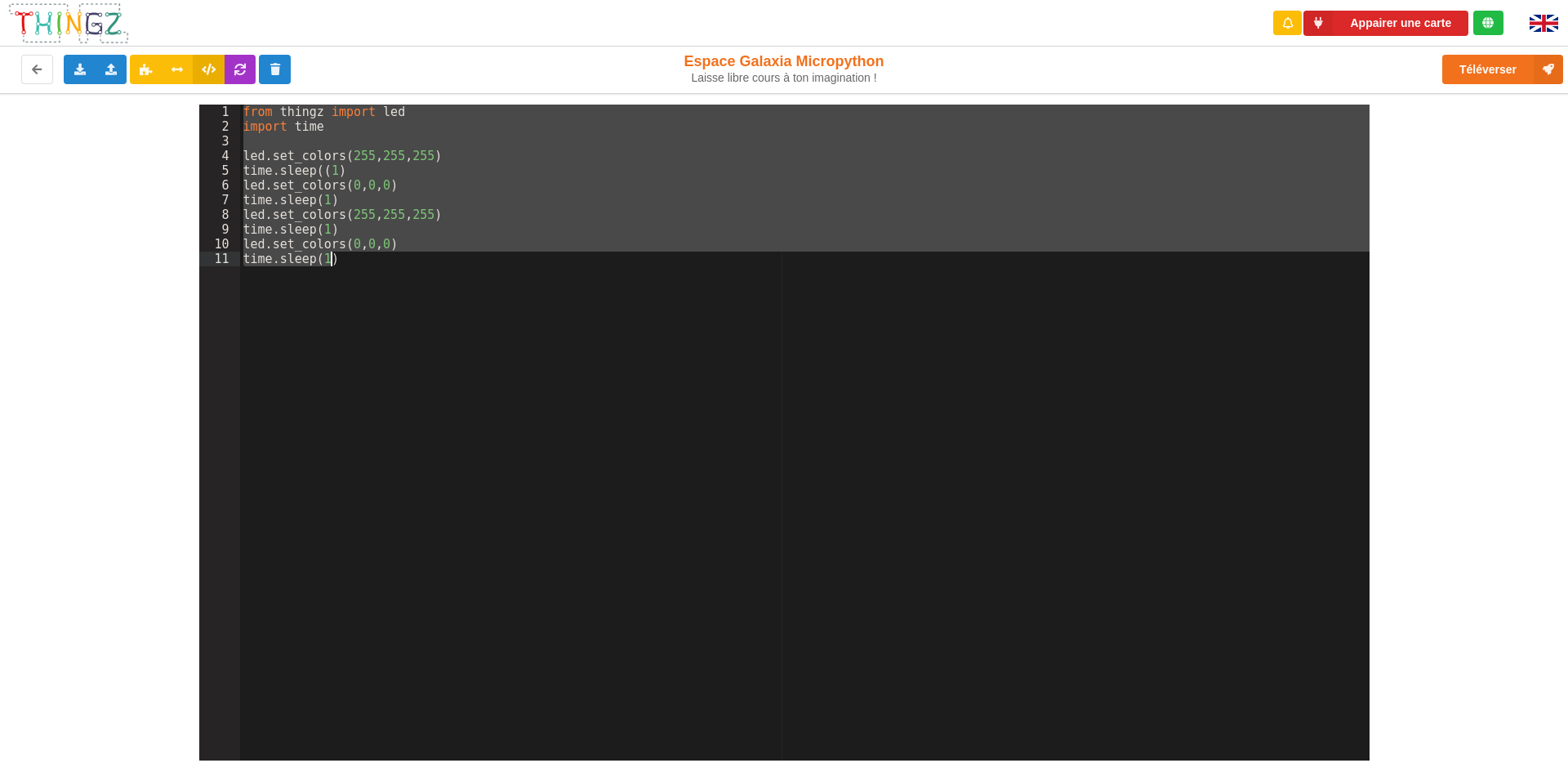
click at [211, 315] on div "1 2 3 4 5 6 7 8 9 10 11" at bounding box center [219, 447] width 40 height 685
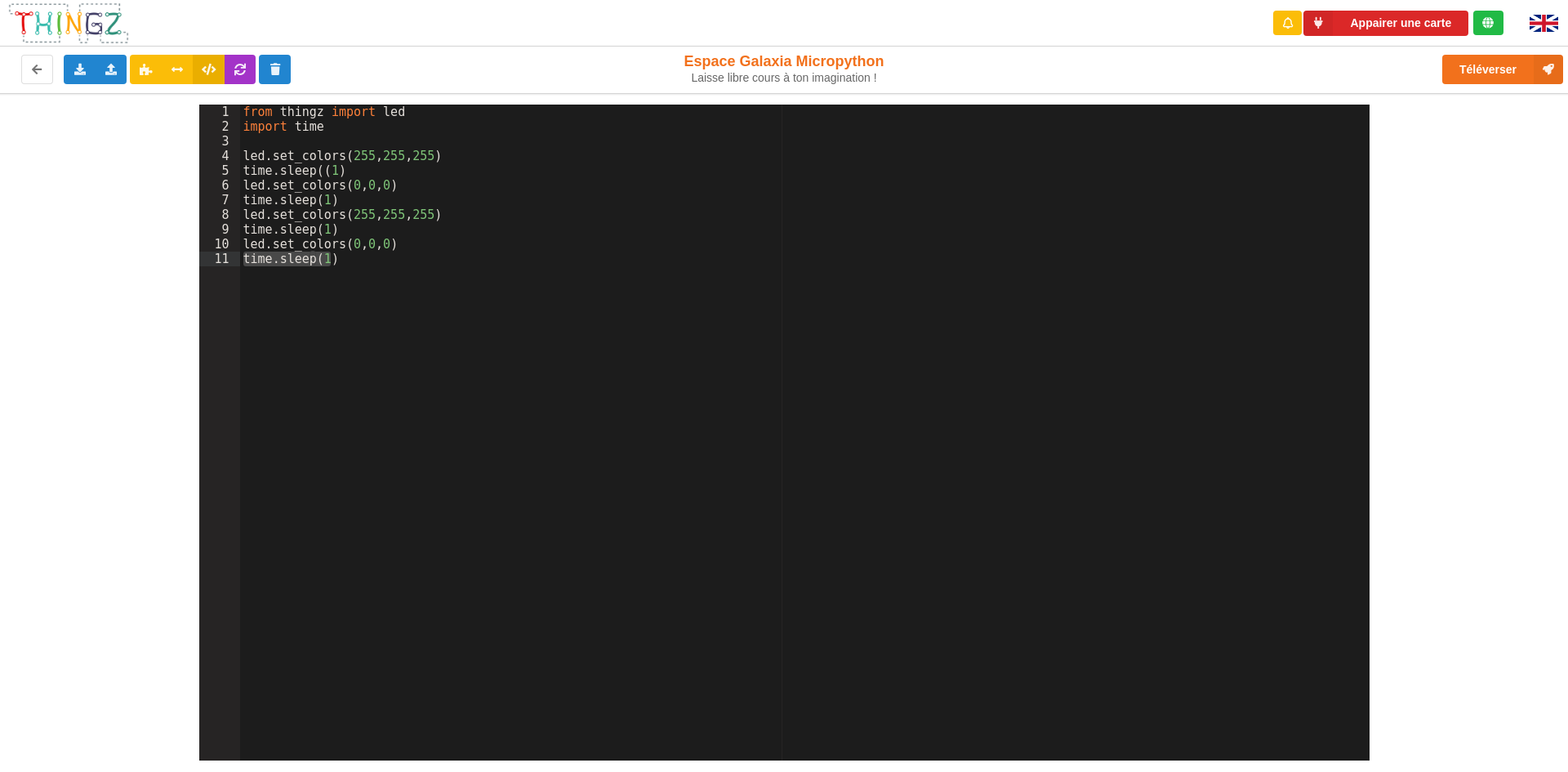
click at [212, 321] on div "1 2 3 4 5 6 7 8 9 10 11" at bounding box center [219, 447] width 40 height 685
drag, startPoint x: 212, startPoint y: 324, endPoint x: 214, endPoint y: 350, distance: 26.1
click at [214, 350] on div "1 2 3 4 5 6 7 8 9 10 11" at bounding box center [219, 447] width 40 height 685
click at [232, 408] on div "1 2 3 4 5 6 7 8 9 10 11" at bounding box center [219, 447] width 40 height 685
click at [1404, 407] on div "1 2 3 4 5 6 7 8 9 10 11 from thingz import led import time led . set_colors ( 2…" at bounding box center [784, 426] width 1591 height 667
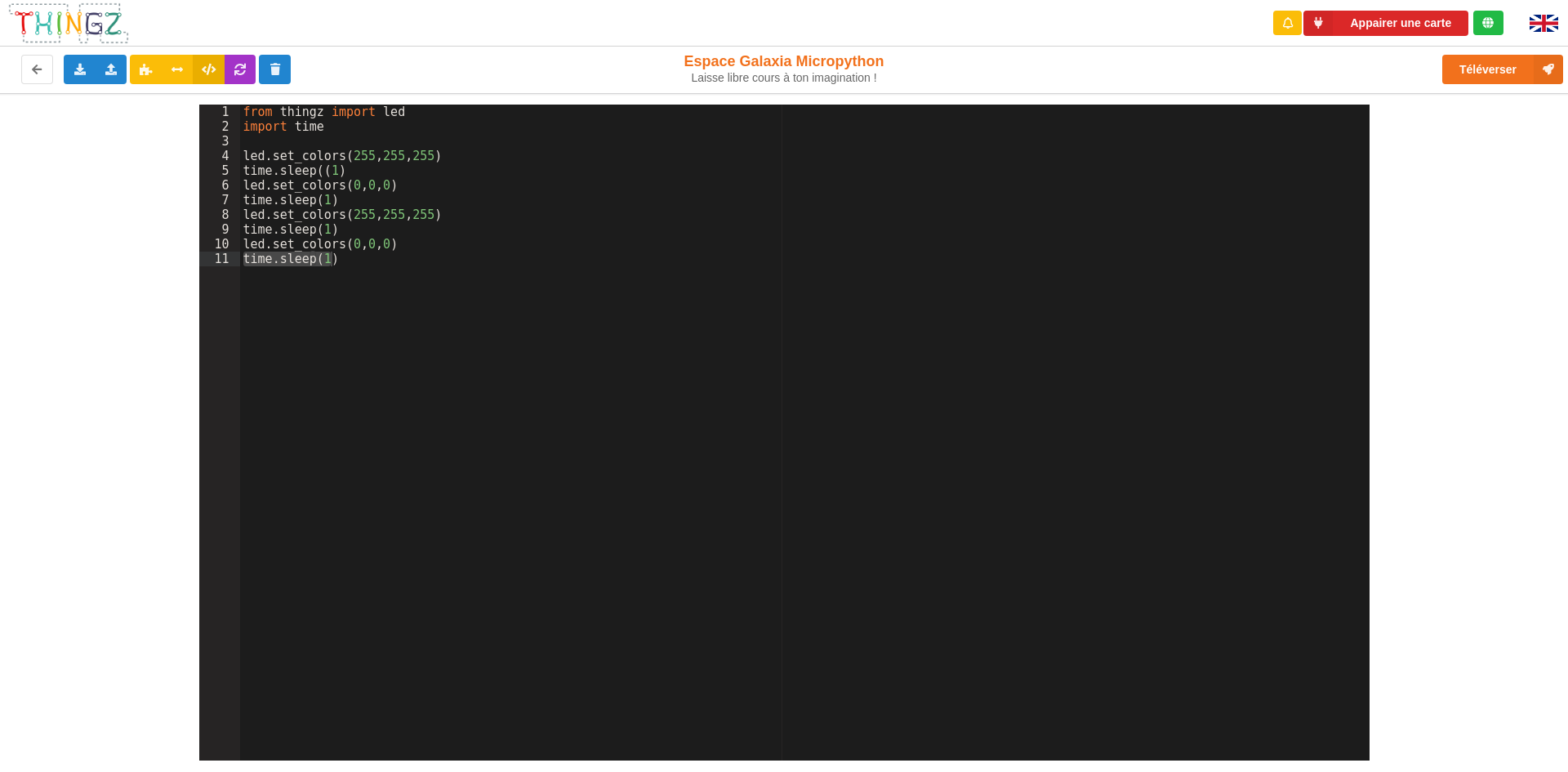
click at [414, 248] on div "from thingz import led import time led . set_colors ( 255 , 255 , 255 ) time . …" at bounding box center [805, 447] width 1129 height 685
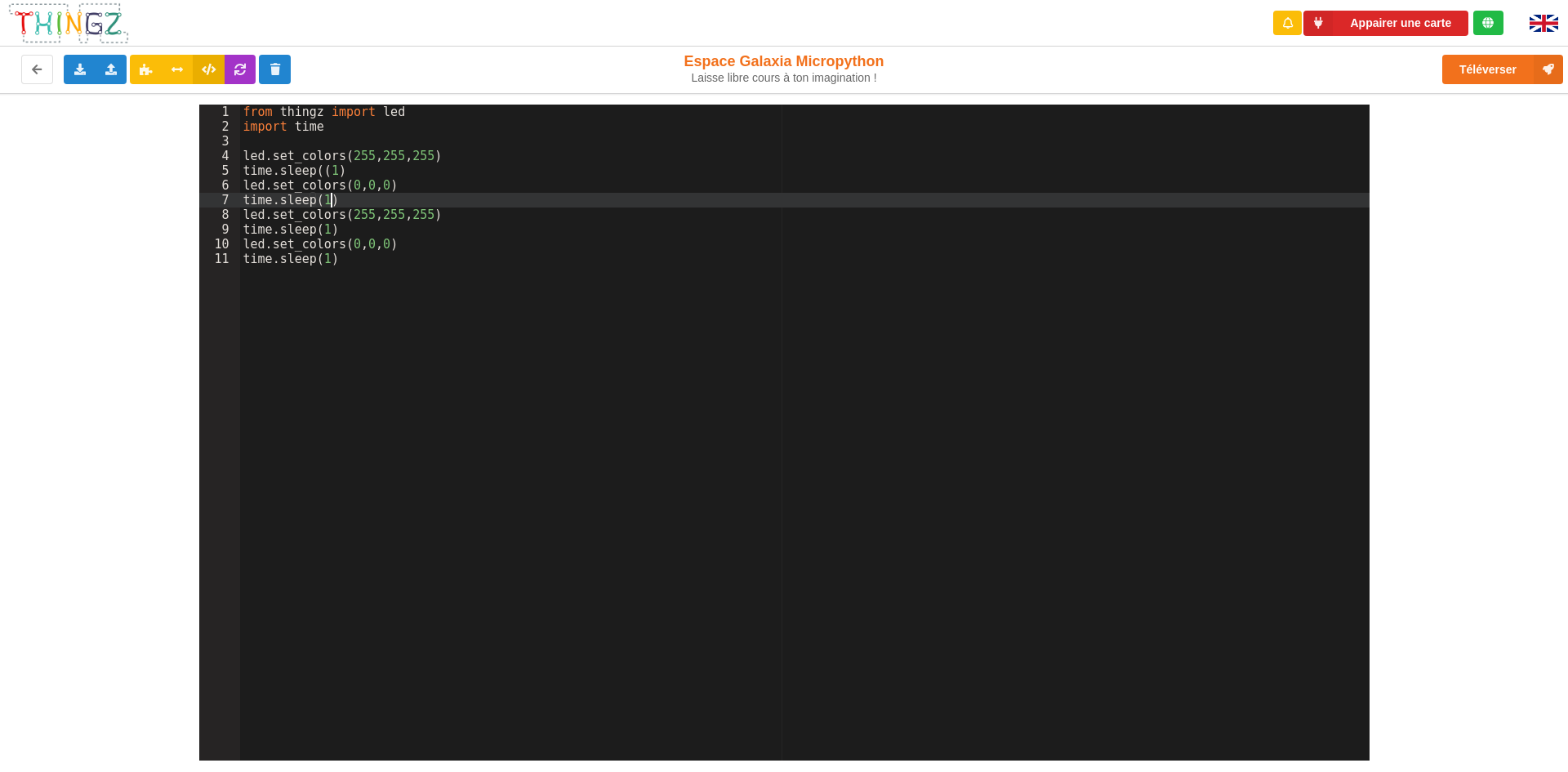
click at [460, 206] on div "from thingz import led import time led . set_colors ( 255 , 255 , 255 ) time . …" at bounding box center [805, 447] width 1129 height 685
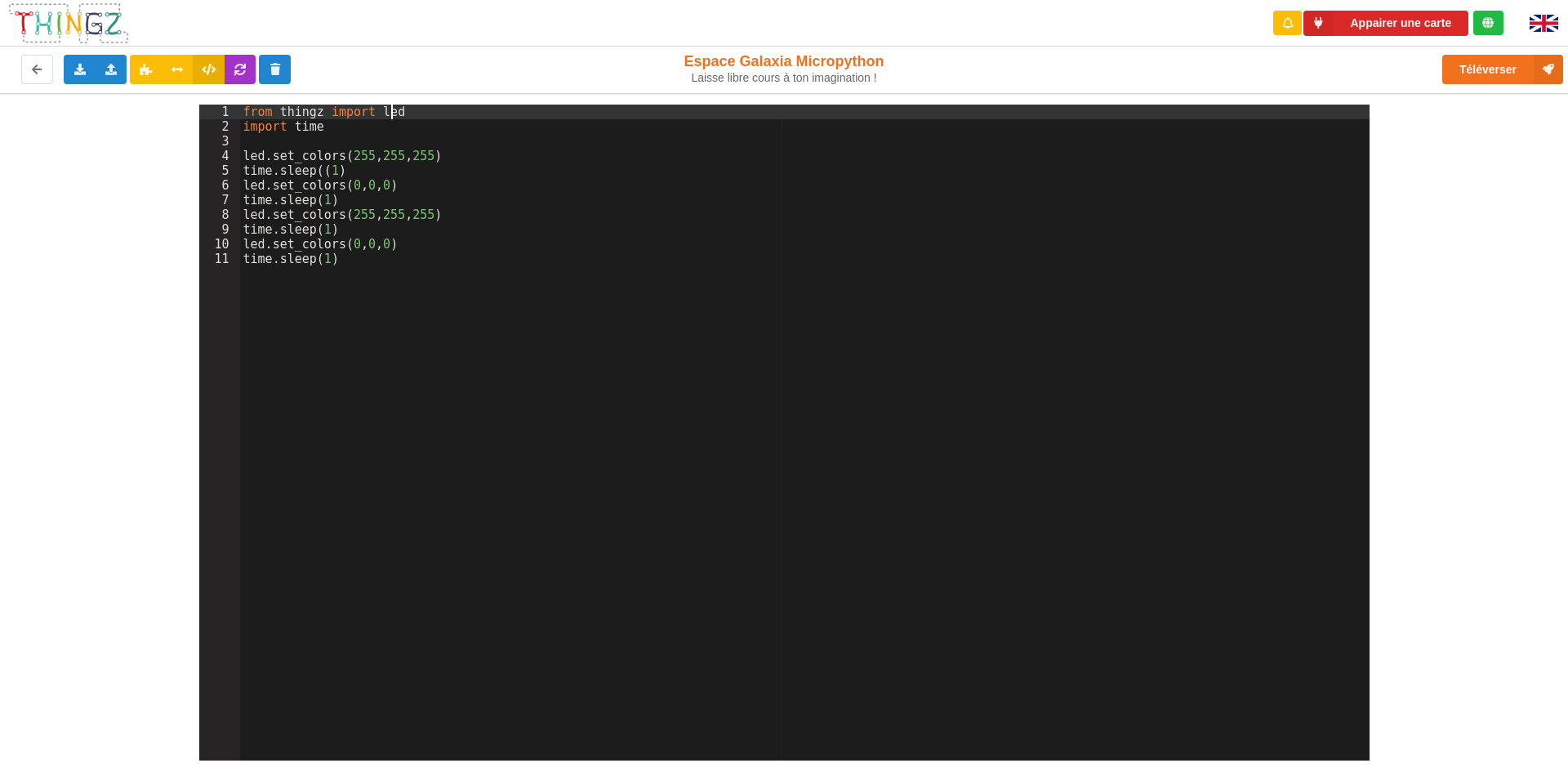
click at [418, 114] on div "from thingz import led import time led . set_colors ( 255 , 255 , 255 ) time . …" at bounding box center [805, 447] width 1129 height 685
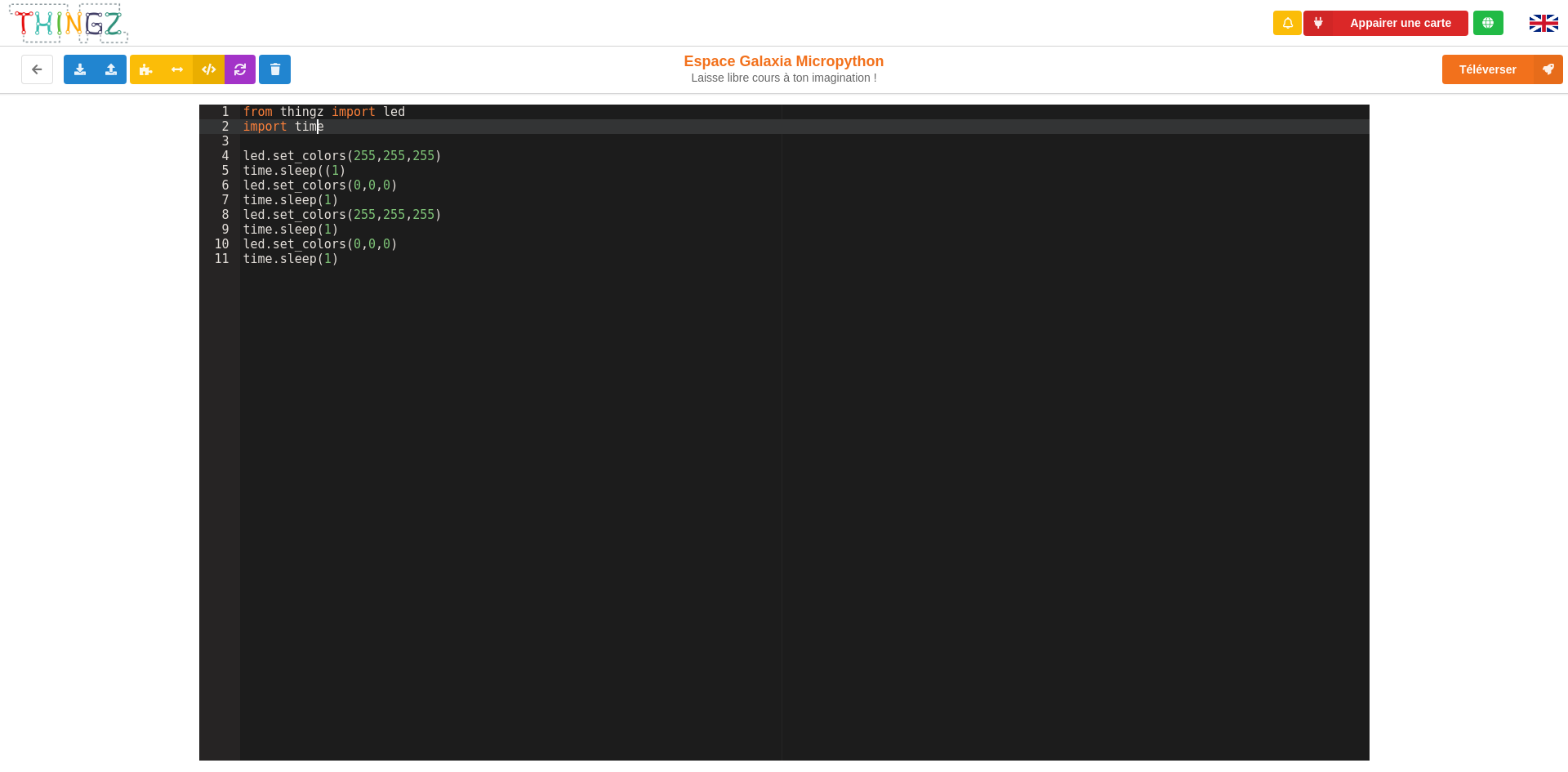
click at [380, 127] on div "from thingz import led import time led . set_colors ( 255 , 255 , 255 ) time . …" at bounding box center [805, 447] width 1129 height 685
click at [1555, 178] on div "1 2 3 4 5 6 7 8 9 10 11 from thingz import led import time led . set_colors ( 2…" at bounding box center [784, 426] width 1591 height 667
click at [1495, 235] on div "1 2 3 4 5 6 7 8 9 10 11 from thingz import led import time led . set_colors ( 2…" at bounding box center [784, 426] width 1591 height 667
click at [1494, 236] on div "1 2 3 4 5 6 7 8 9 10 11 from thingz import led import time led . set_colors ( 2…" at bounding box center [784, 426] width 1591 height 667
click at [1494, 237] on div "1 2 3 4 5 6 7 8 9 10 11 from thingz import led import time led . set_colors ( 2…" at bounding box center [784, 426] width 1591 height 667
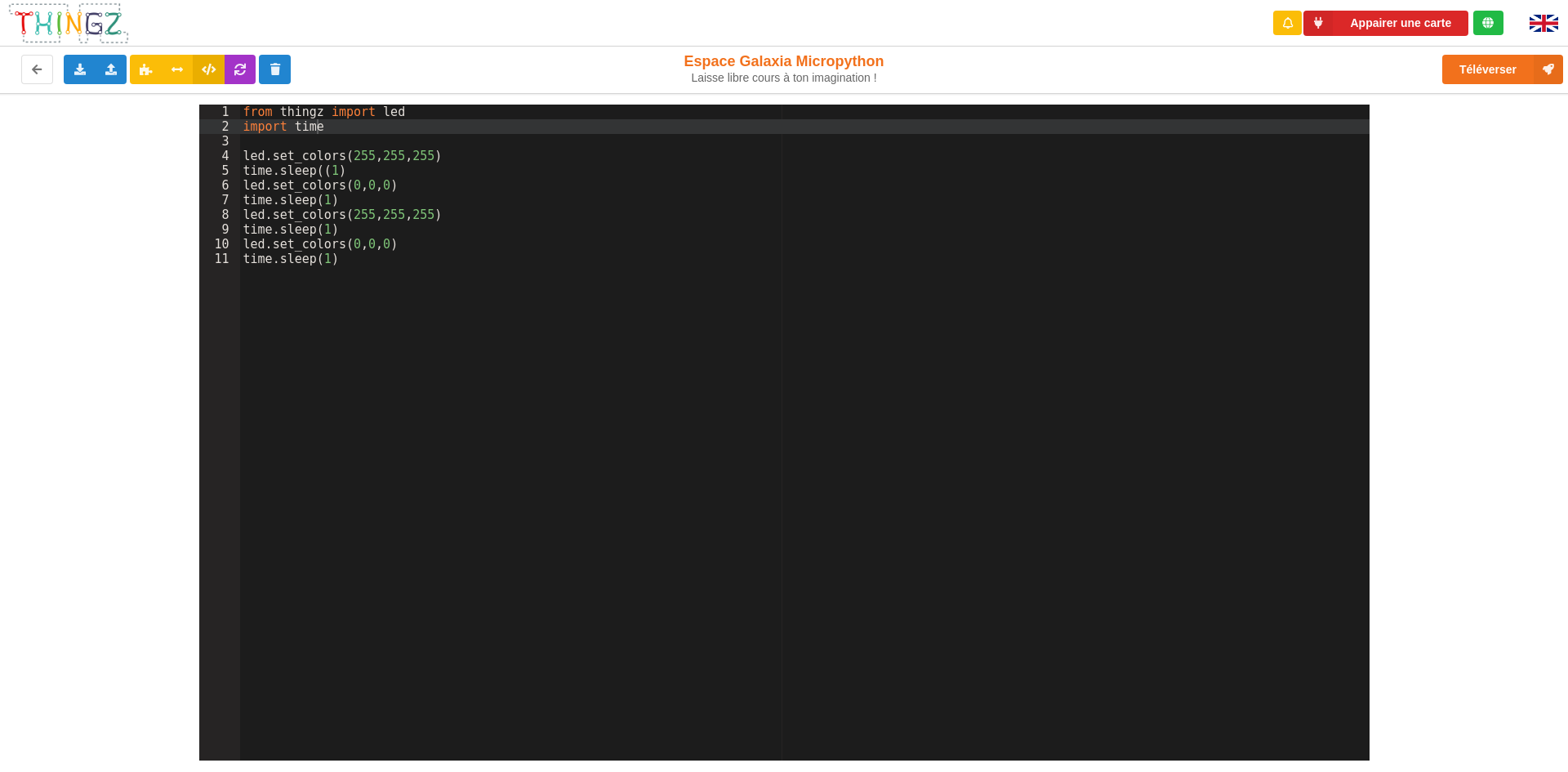
click at [461, 109] on div "from thingz import led import time led . set_colors ( 255 , 255 , 255 ) time . …" at bounding box center [805, 447] width 1129 height 685
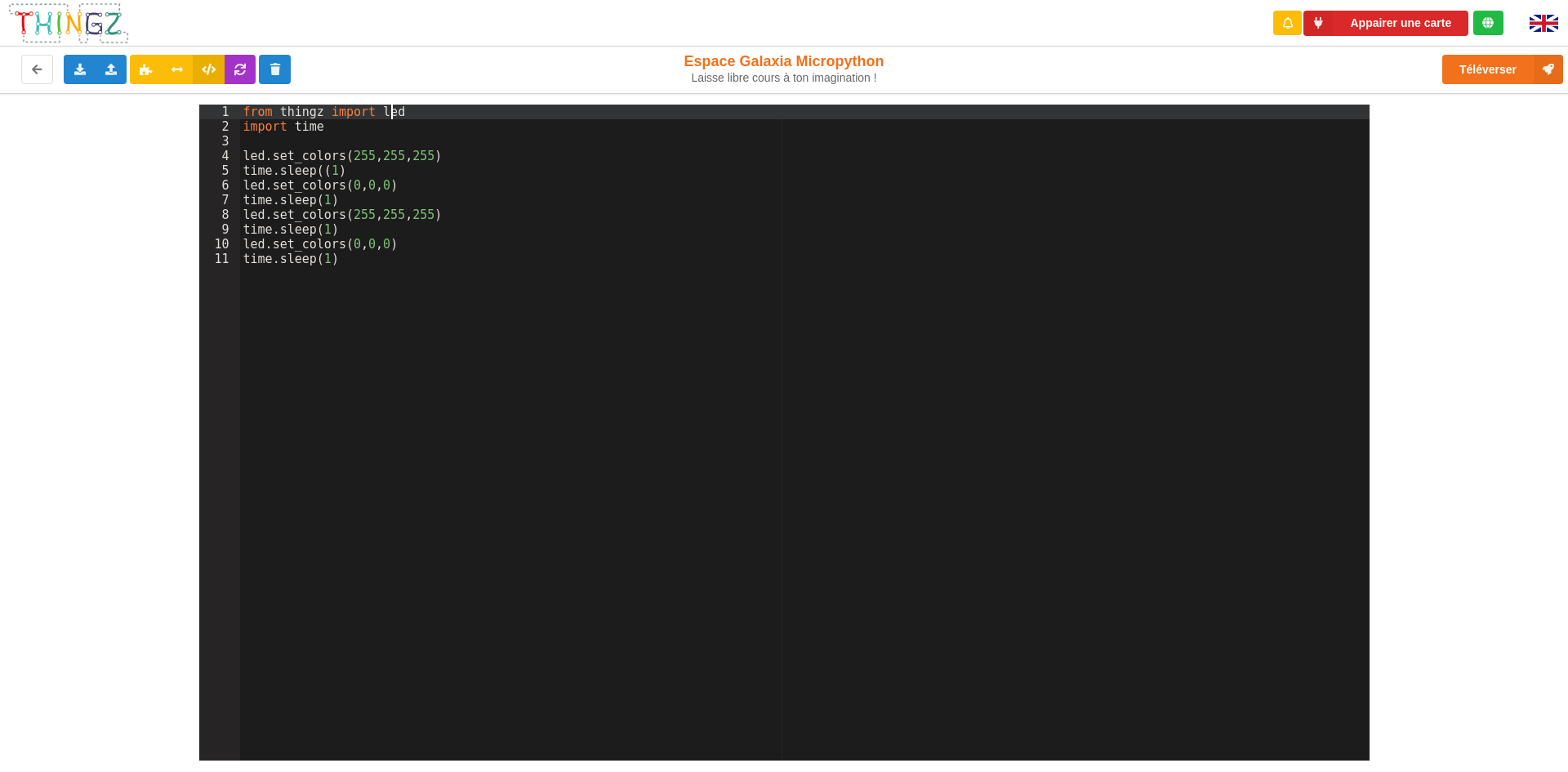
click at [116, 664] on div "1 2 3 4 5 6 7 8 9 10 11 from thingz import led import time led . set_colors ( 2…" at bounding box center [784, 426] width 1591 height 667
